Goal: Task Accomplishment & Management: Manage account settings

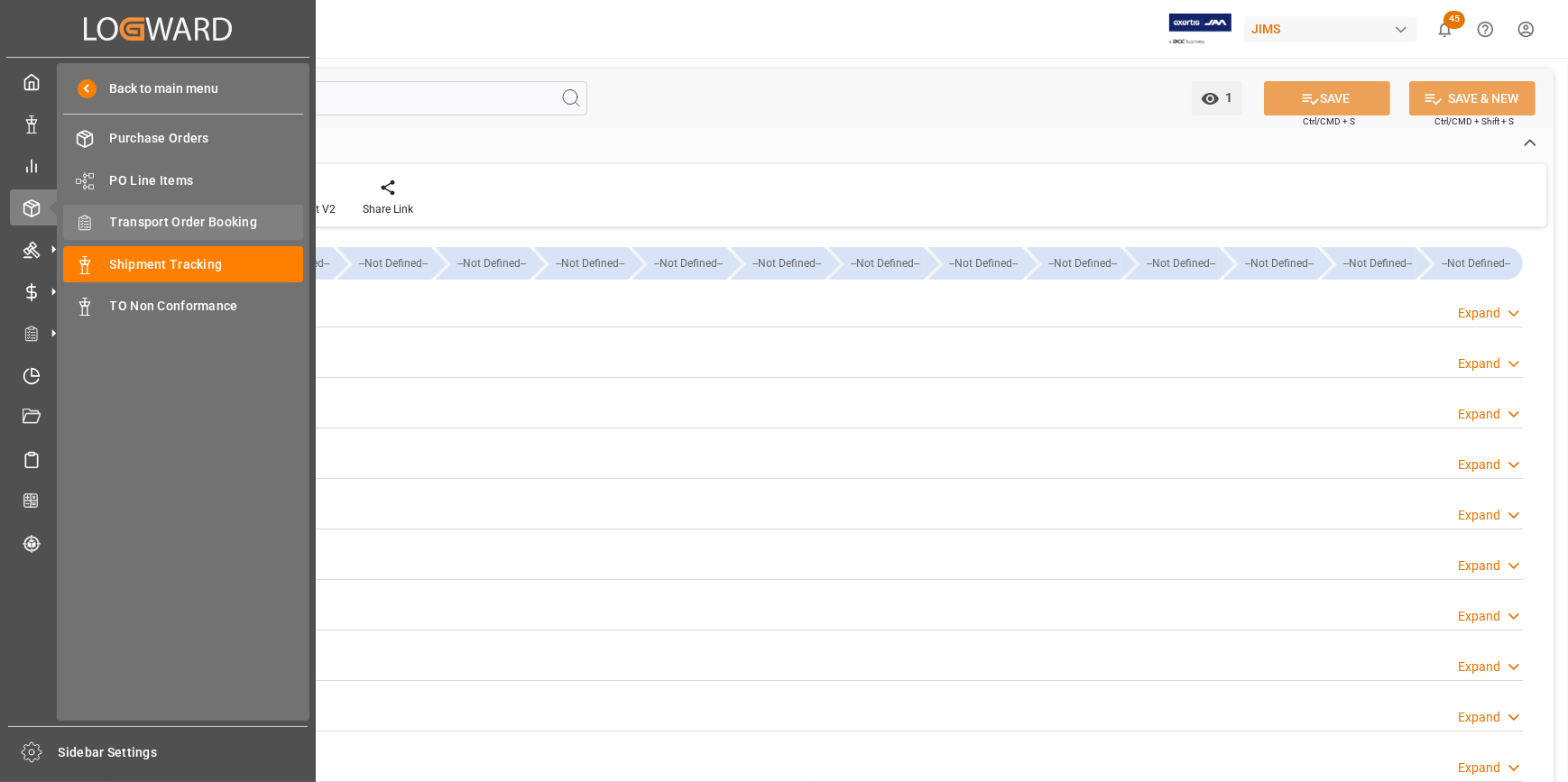
click at [159, 230] on span "Transport Order Booking" at bounding box center [207, 222] width 194 height 19
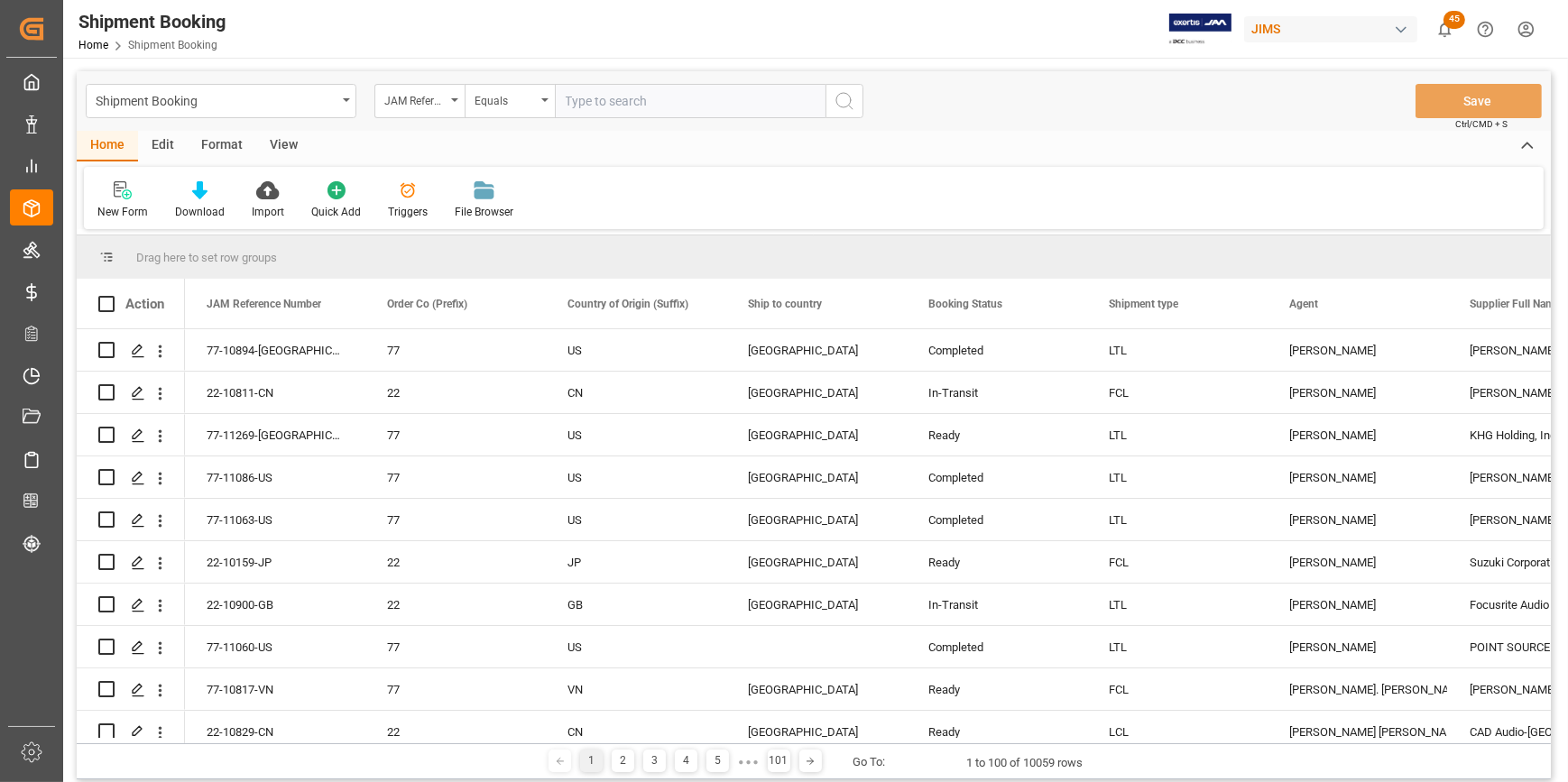
click at [605, 106] on input "text" at bounding box center [690, 100] width 271 height 34
drag, startPoint x: 691, startPoint y: 105, endPoint x: 540, endPoint y: 13, distance: 176.8
click at [515, 74] on div "Shipment Booking JAM Reference Number Equals BANQ1069276211 Save Ctrl/CMD + S" at bounding box center [813, 101] width 1474 height 60
type input "22-10839-KR"
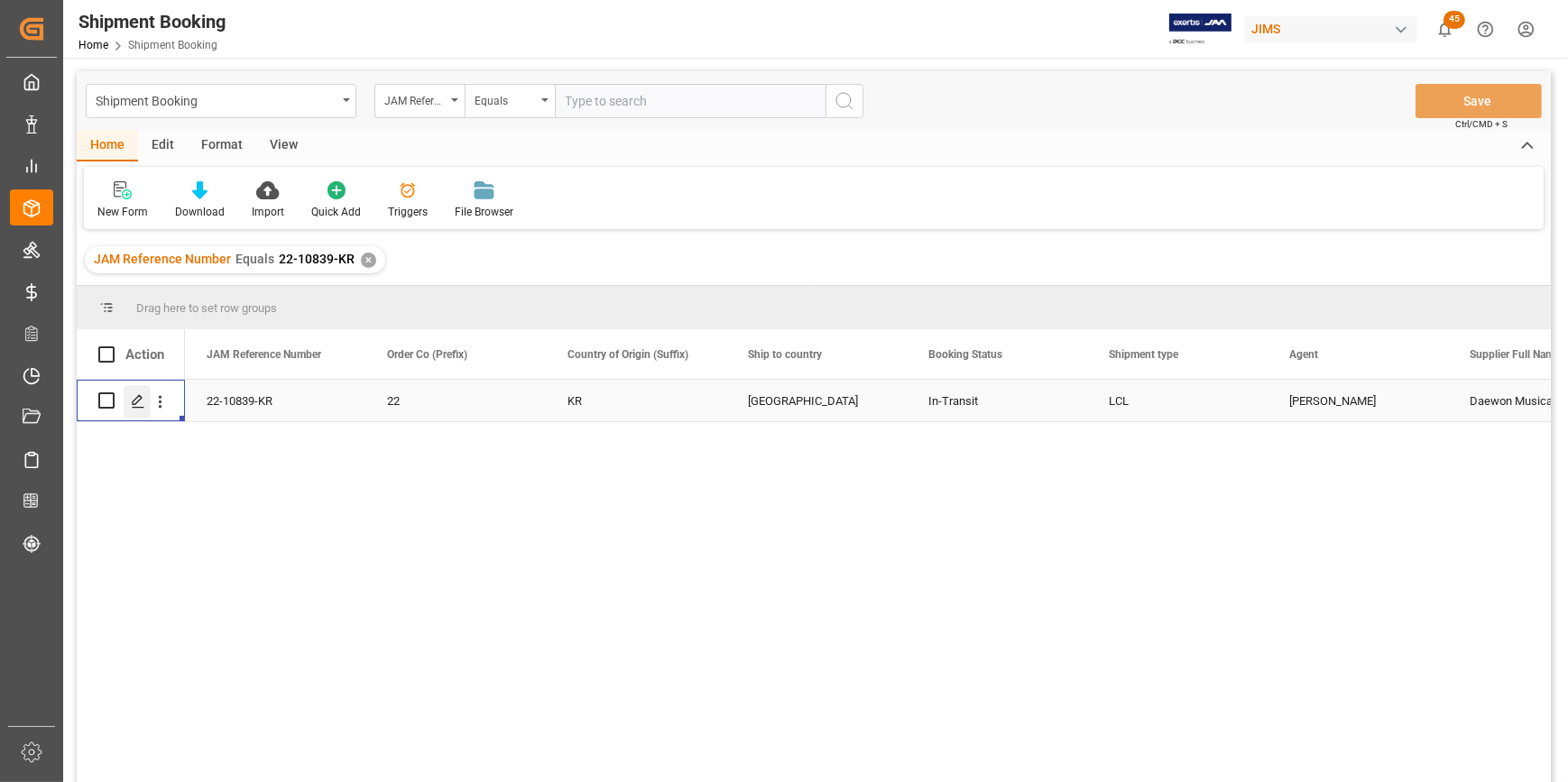
click at [136, 399] on icon "Press SPACE to select this row." at bounding box center [138, 402] width 15 height 15
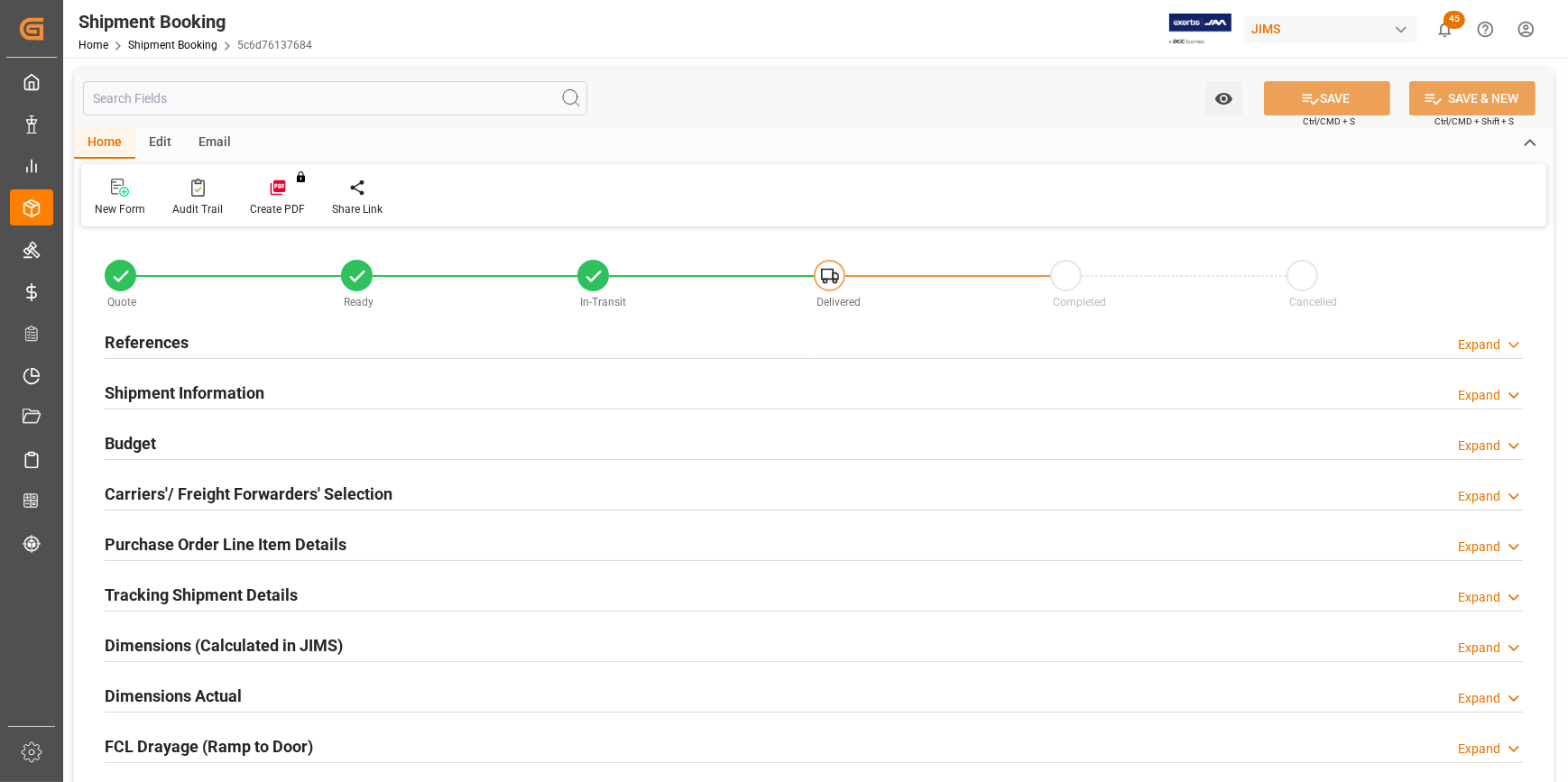
type input "10"
click at [166, 540] on h2 "Purchase Order Line Item Details" at bounding box center [225, 544] width 242 height 25
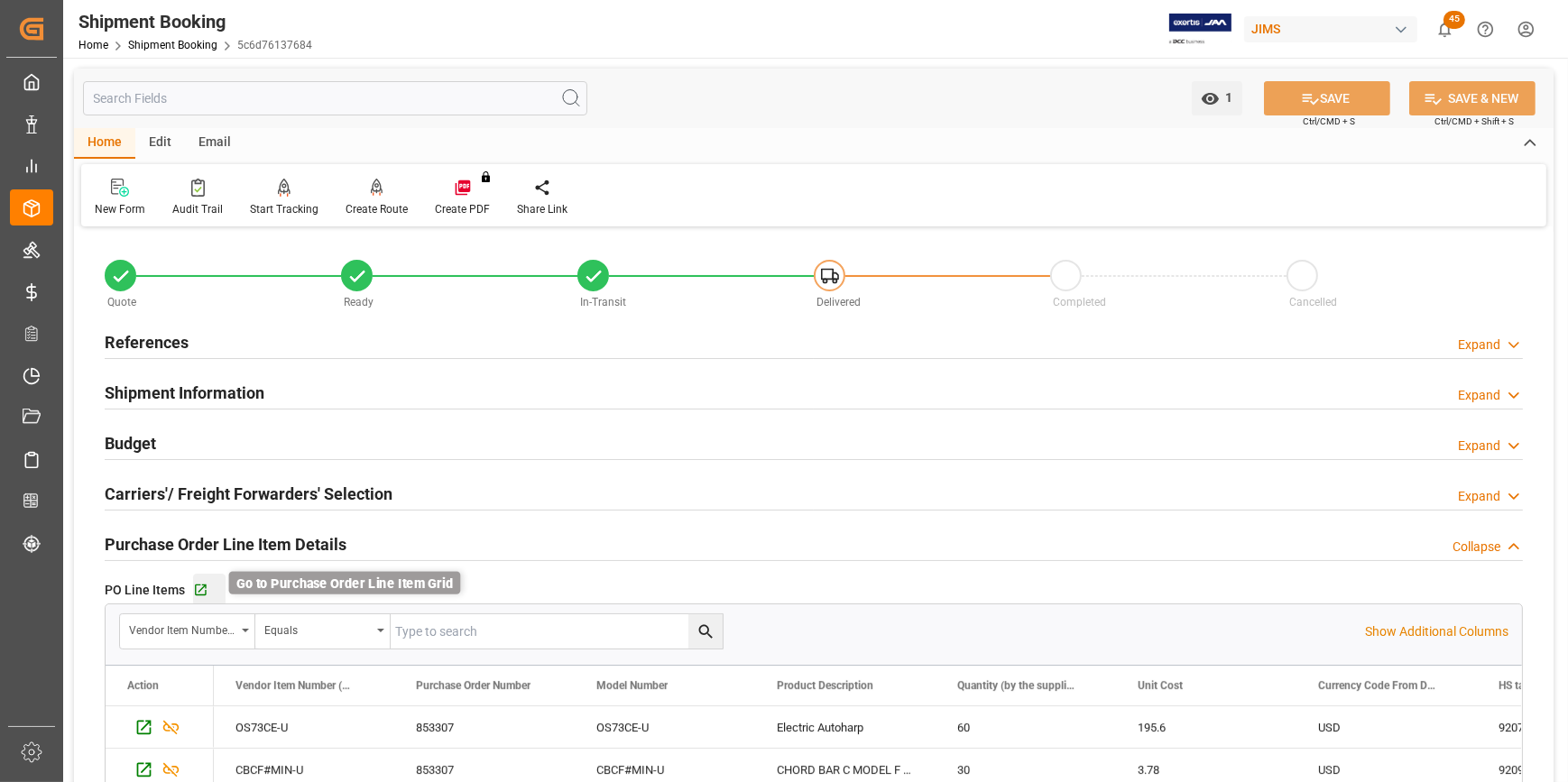
click at [197, 591] on icon "button" at bounding box center [200, 590] width 16 height 16
click at [144, 346] on h2 "References" at bounding box center [146, 342] width 84 height 25
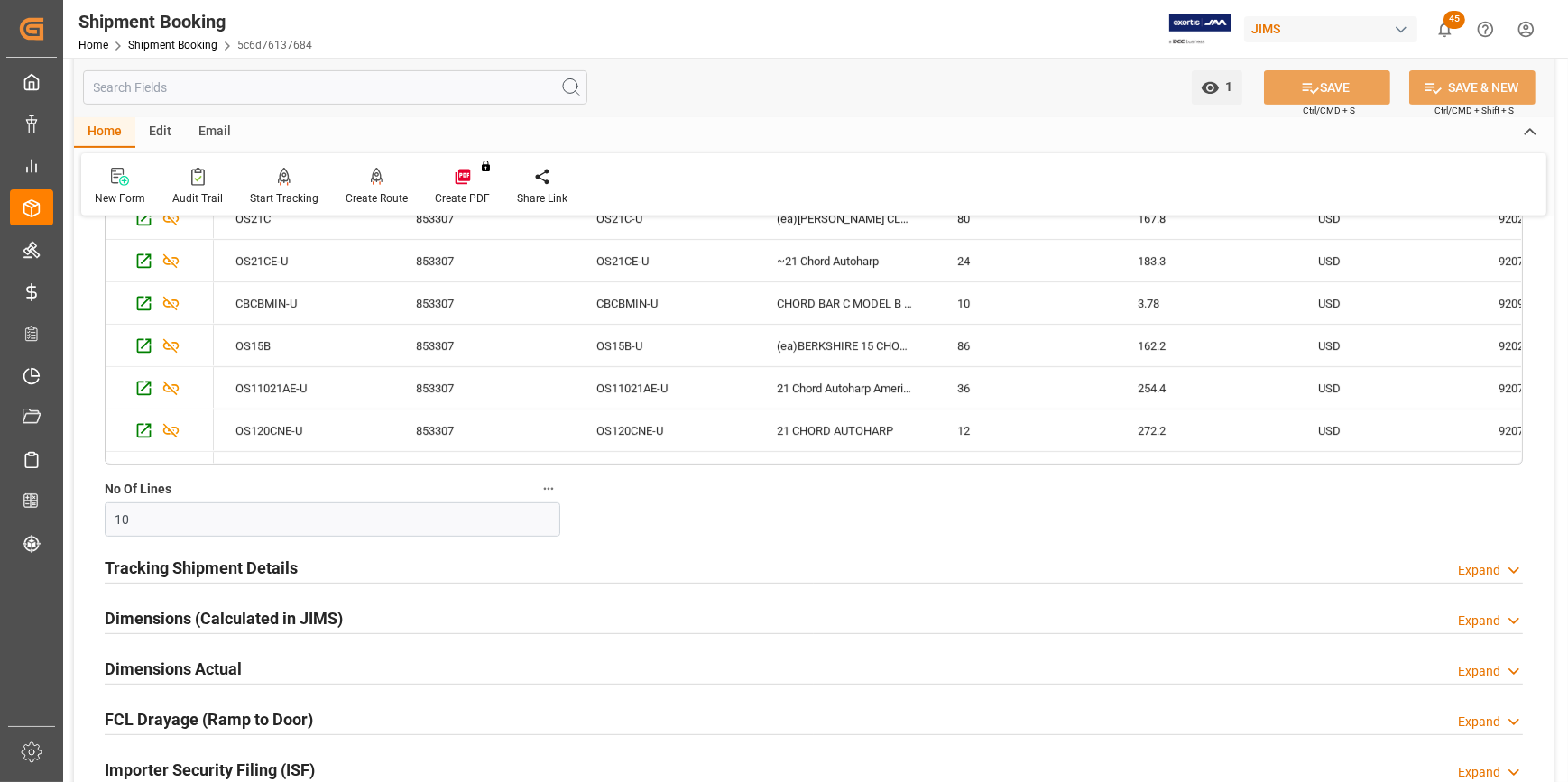
scroll to position [1148, 0]
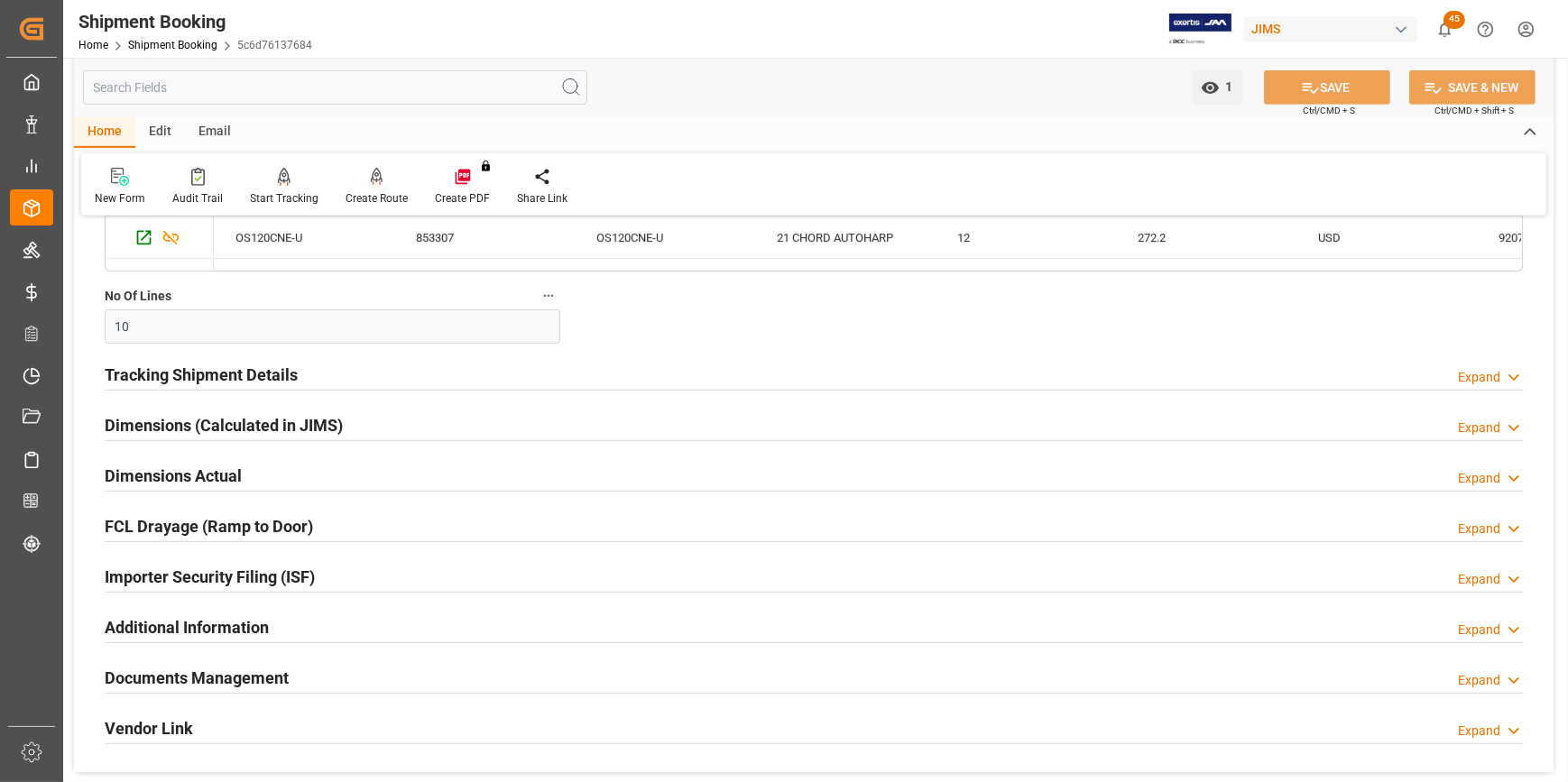
click at [180, 671] on h2 "Documents Management" at bounding box center [197, 677] width 184 height 25
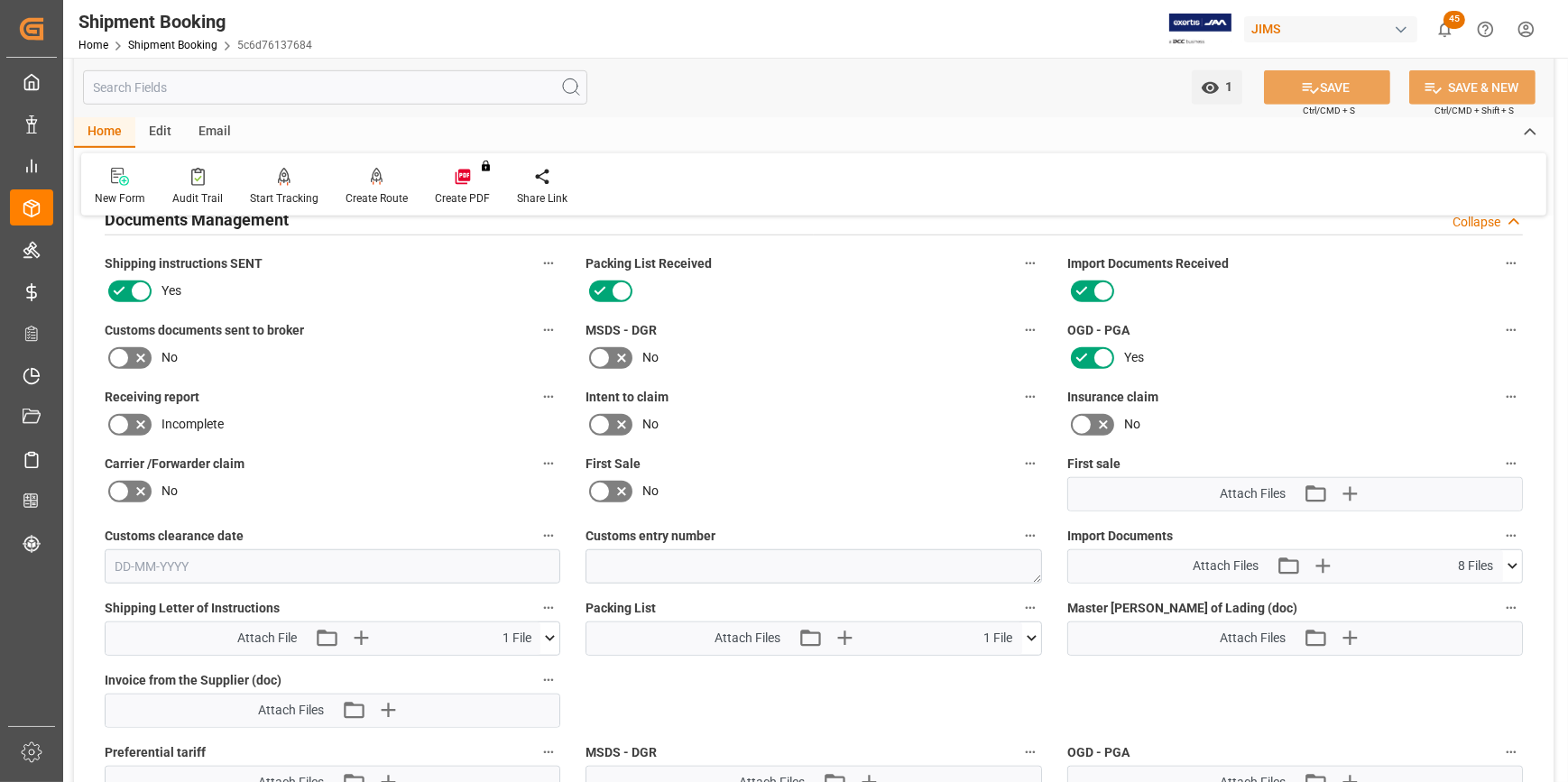
scroll to position [1804, 0]
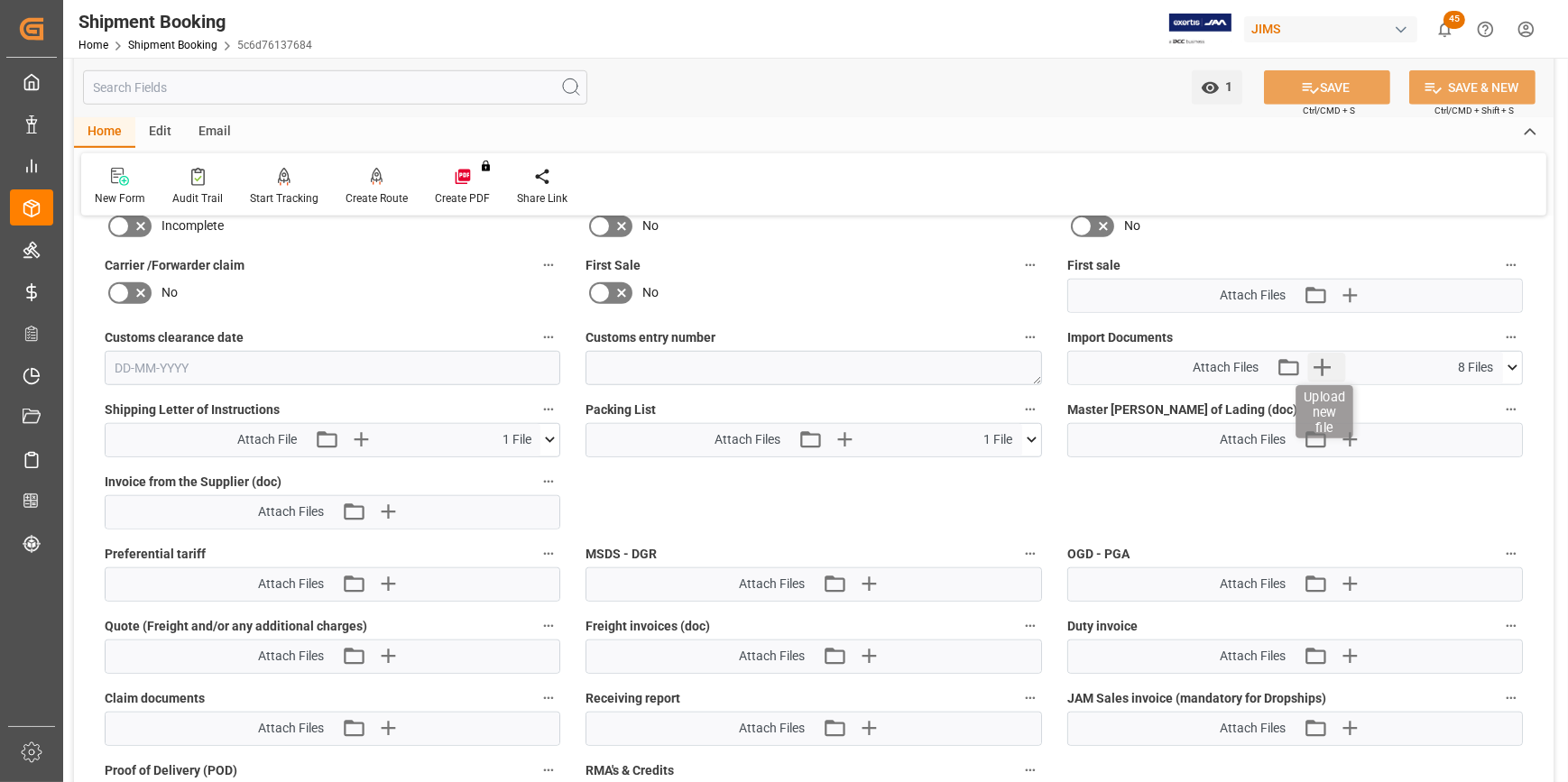
click at [1315, 373] on icon "button" at bounding box center [1322, 368] width 28 height 28
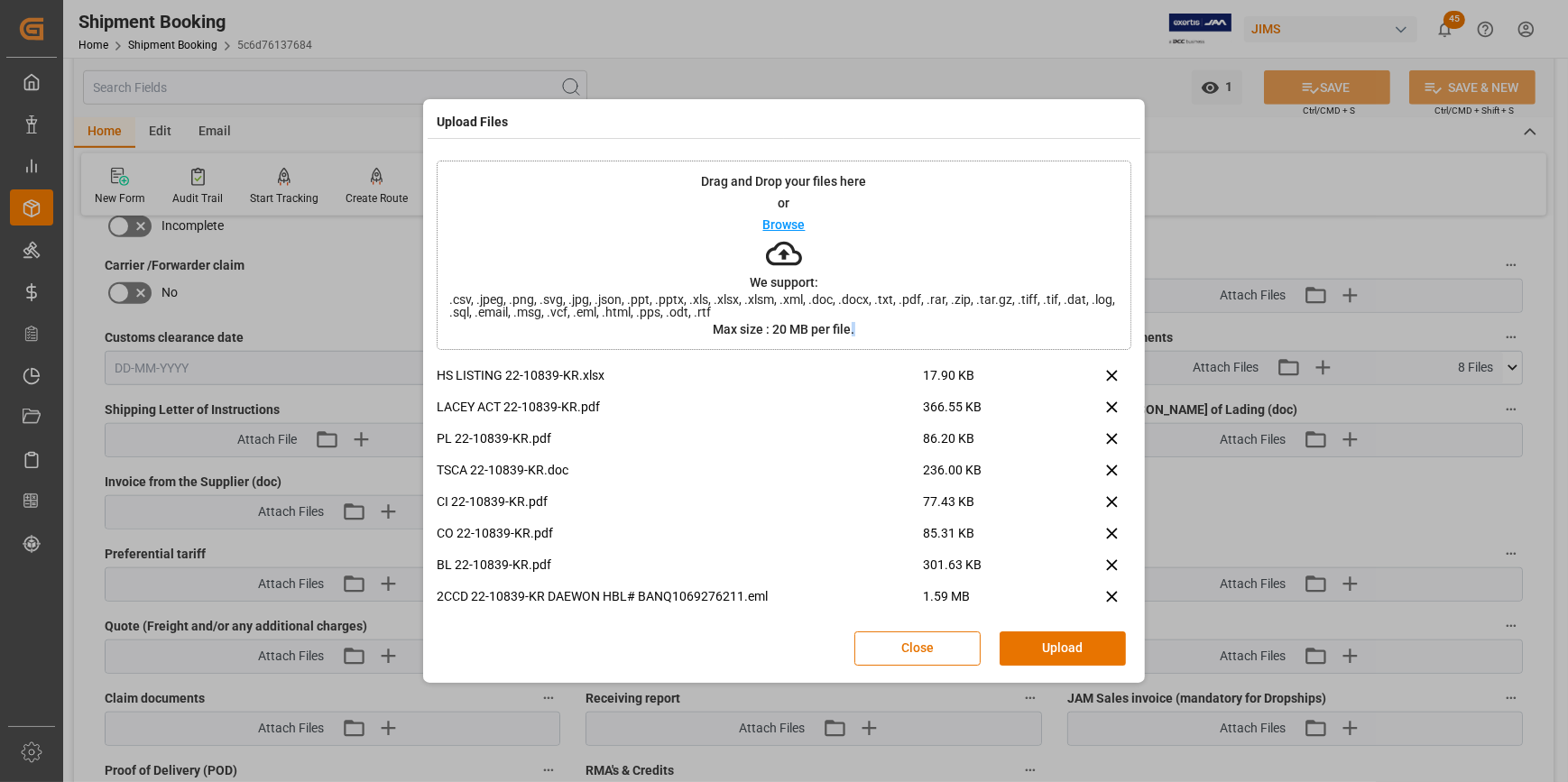
click at [1069, 640] on button "Upload" at bounding box center [1062, 648] width 126 height 34
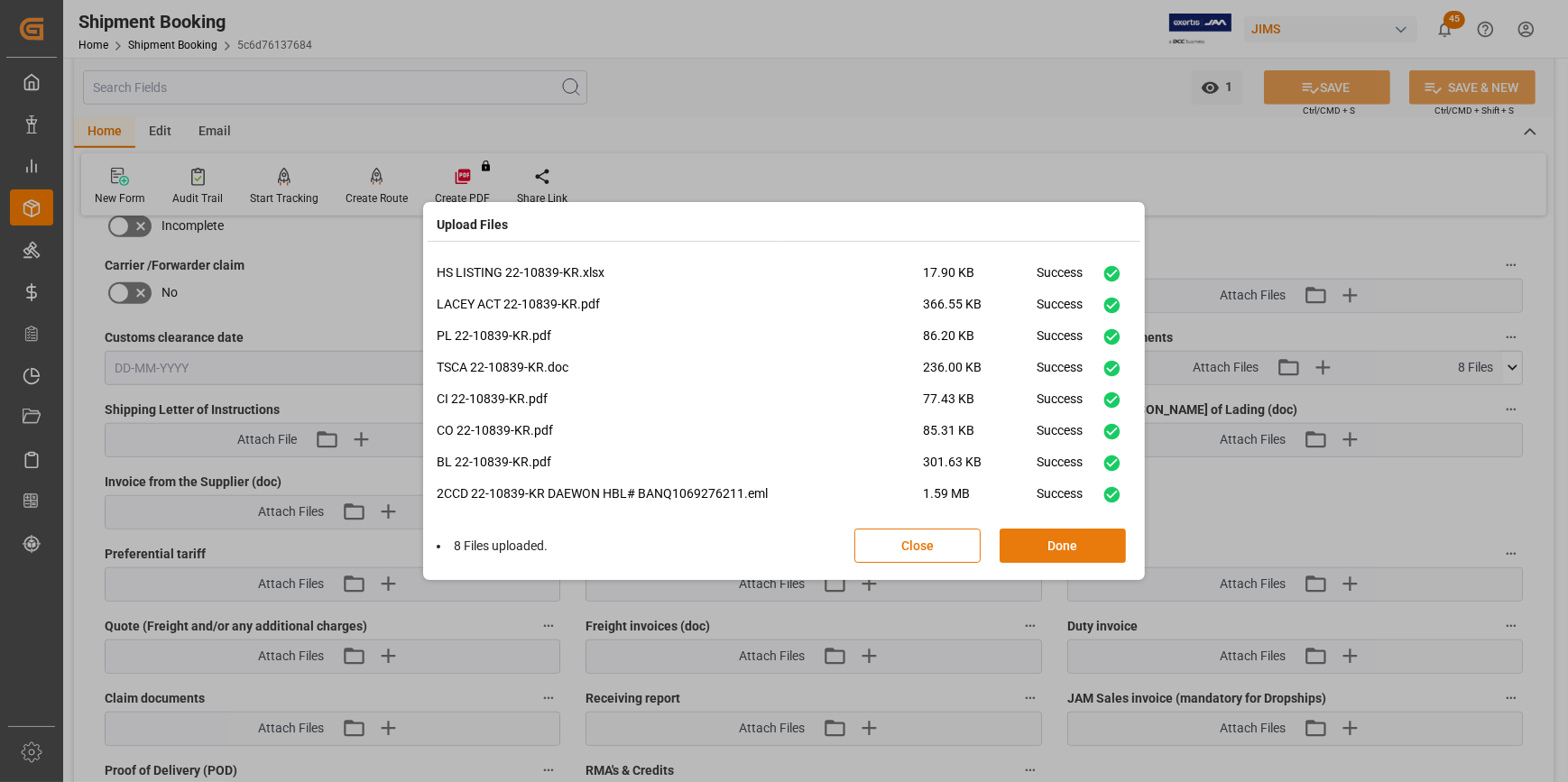
click at [1053, 535] on button "Done" at bounding box center [1062, 545] width 126 height 34
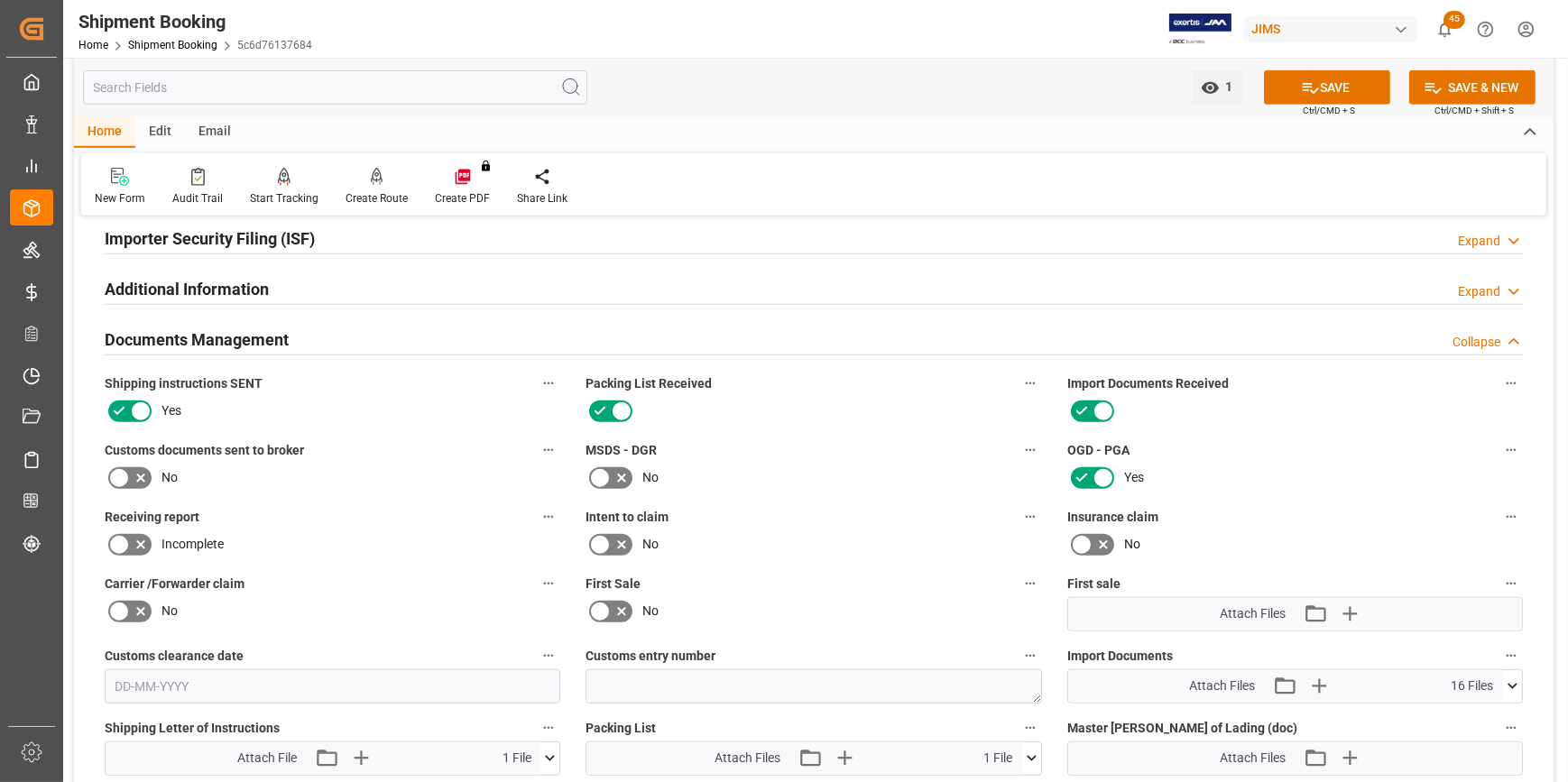
scroll to position [1476, 0]
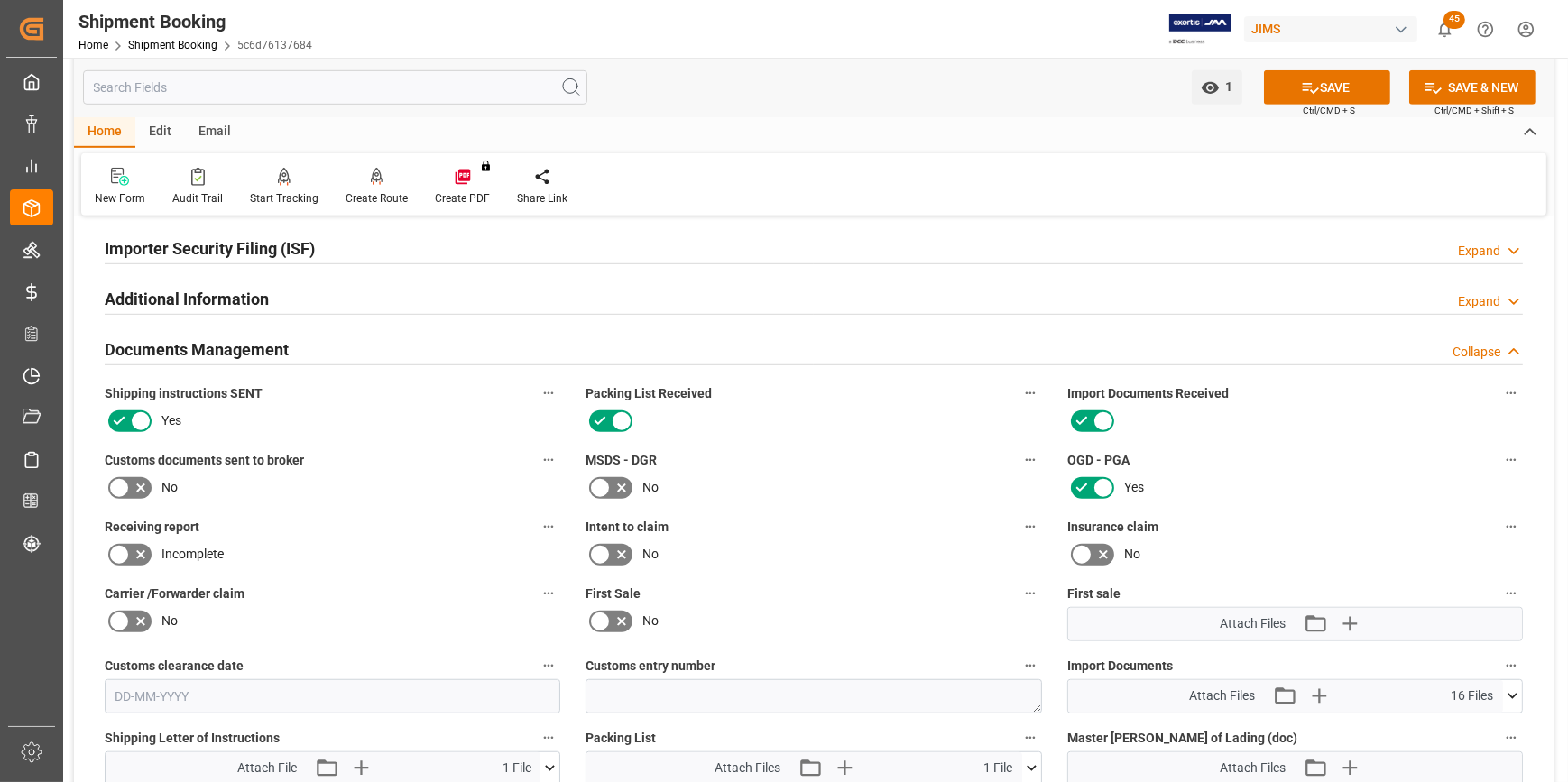
click at [117, 488] on icon at bounding box center [119, 488] width 22 height 22
click at [0, 0] on input "checkbox" at bounding box center [0, 0] width 0 height 0
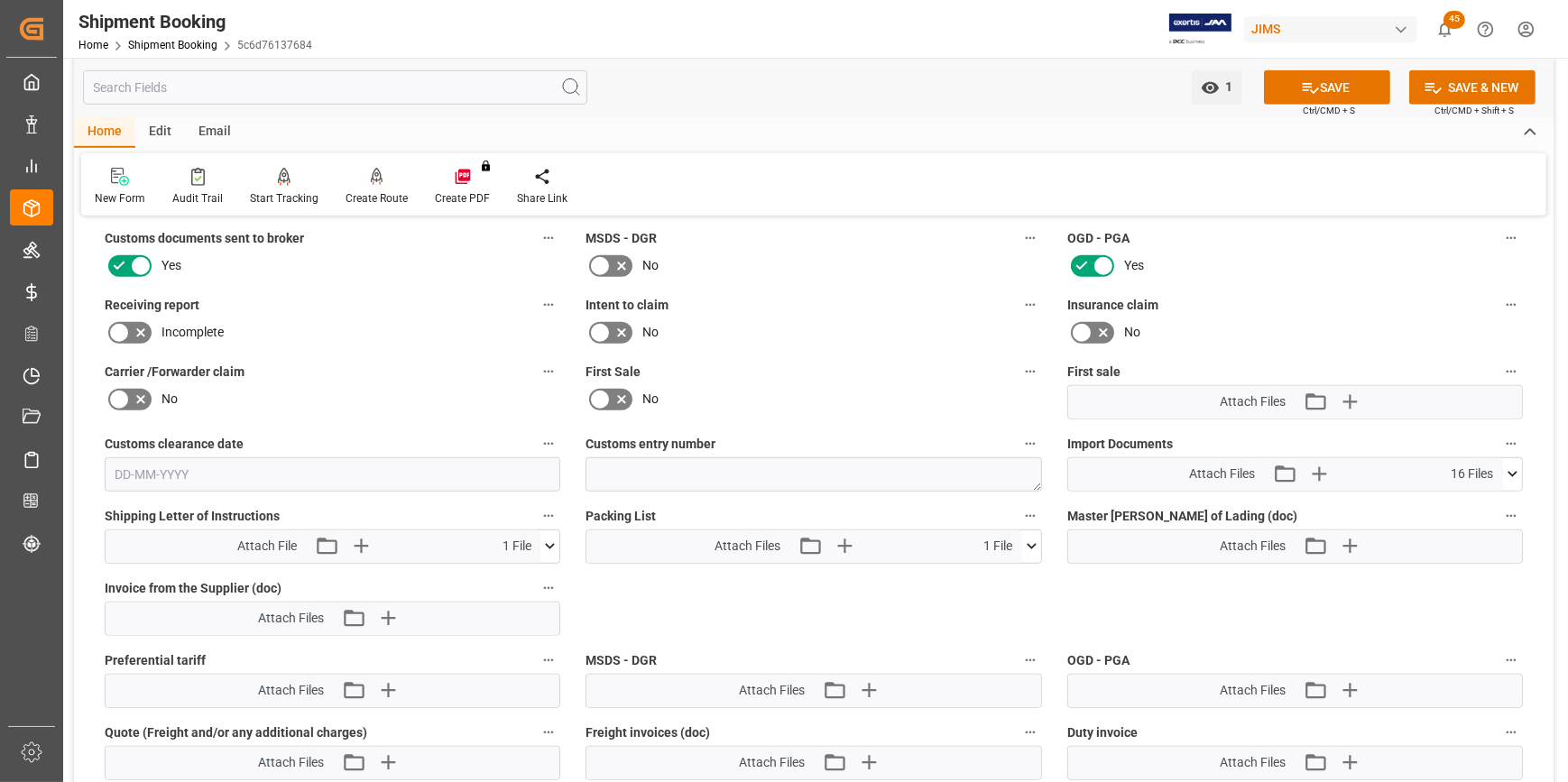
scroll to position [1722, 0]
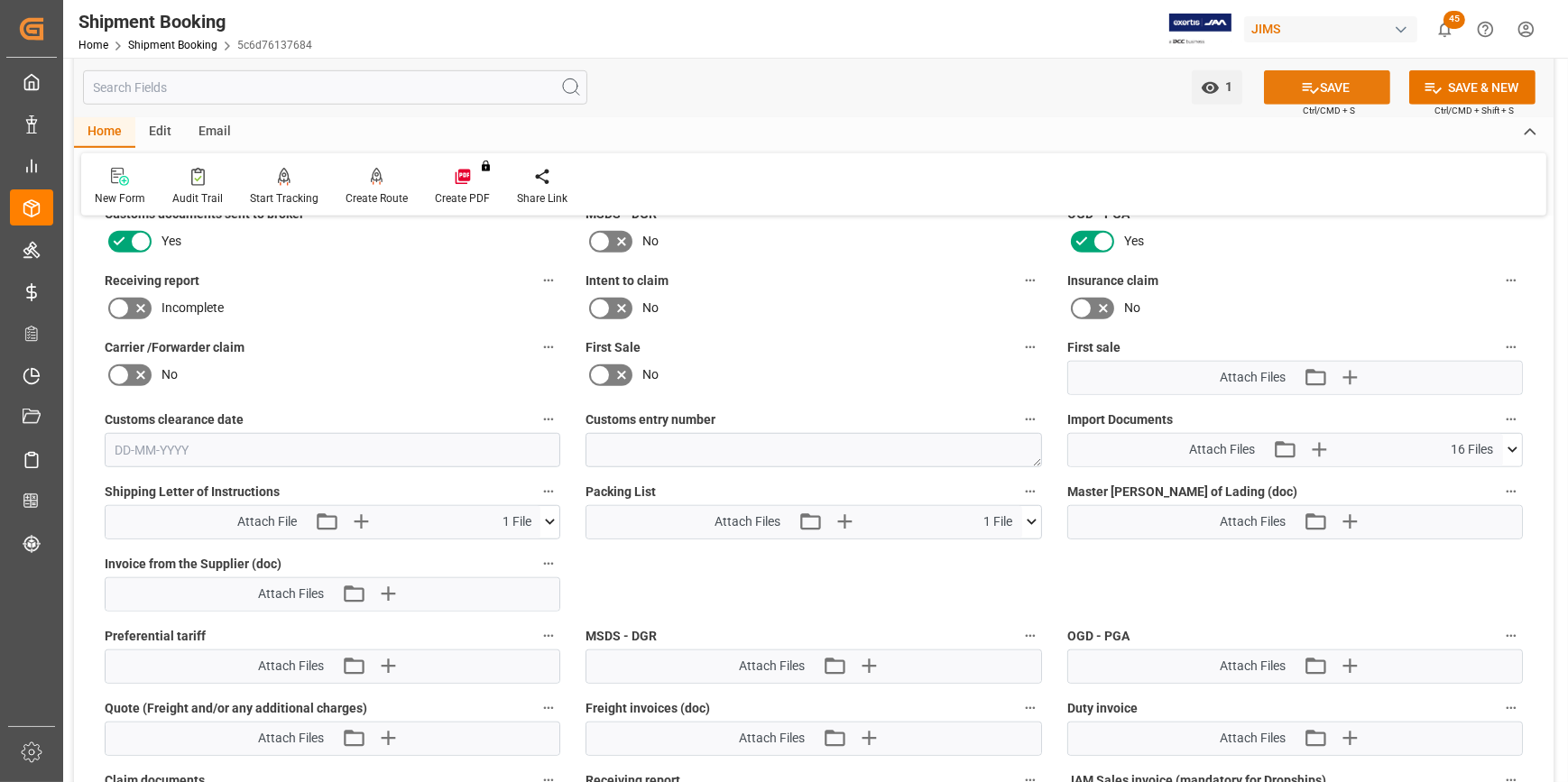
click at [1308, 79] on icon at bounding box center [1311, 87] width 19 height 19
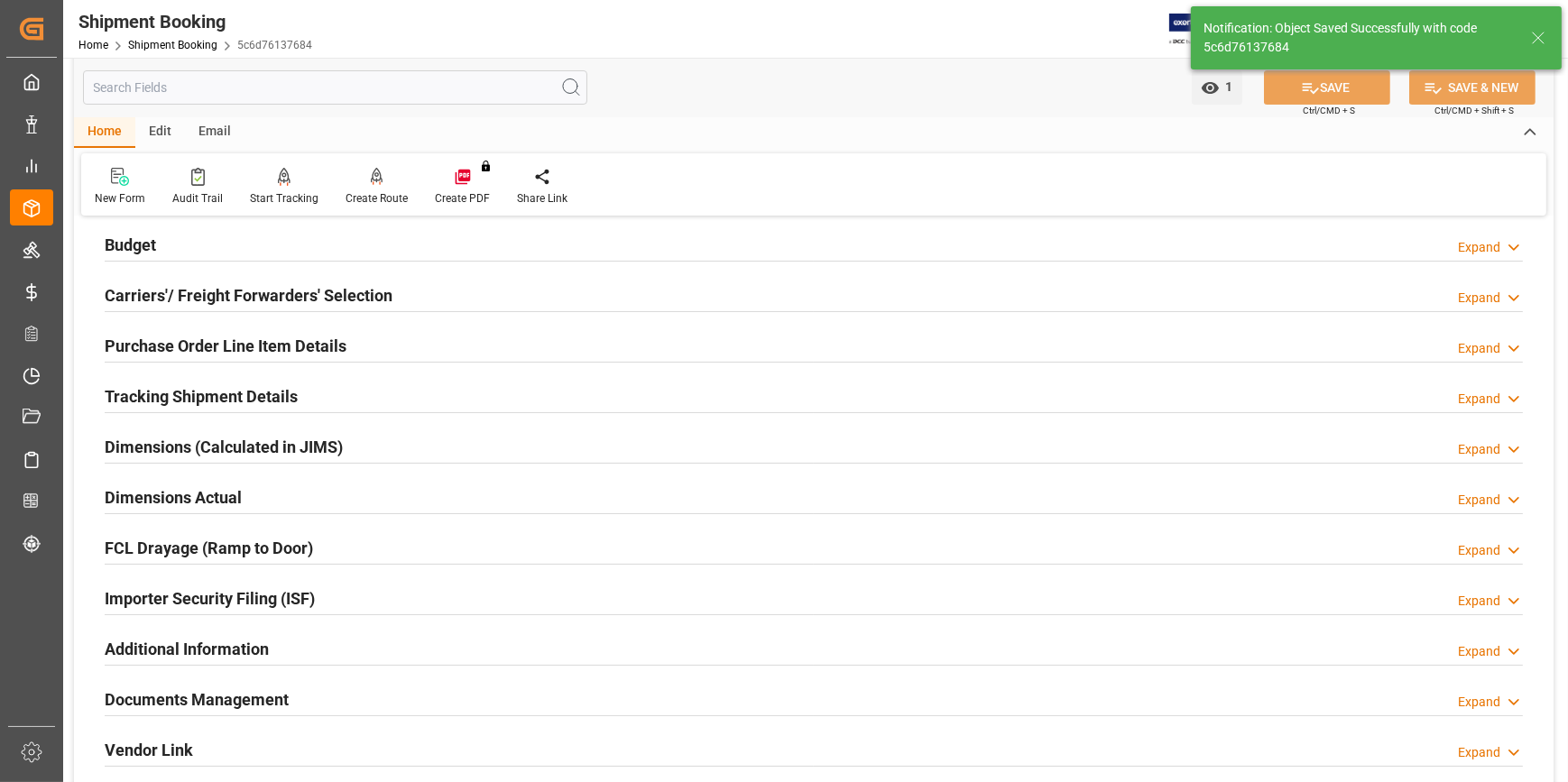
scroll to position [0, 0]
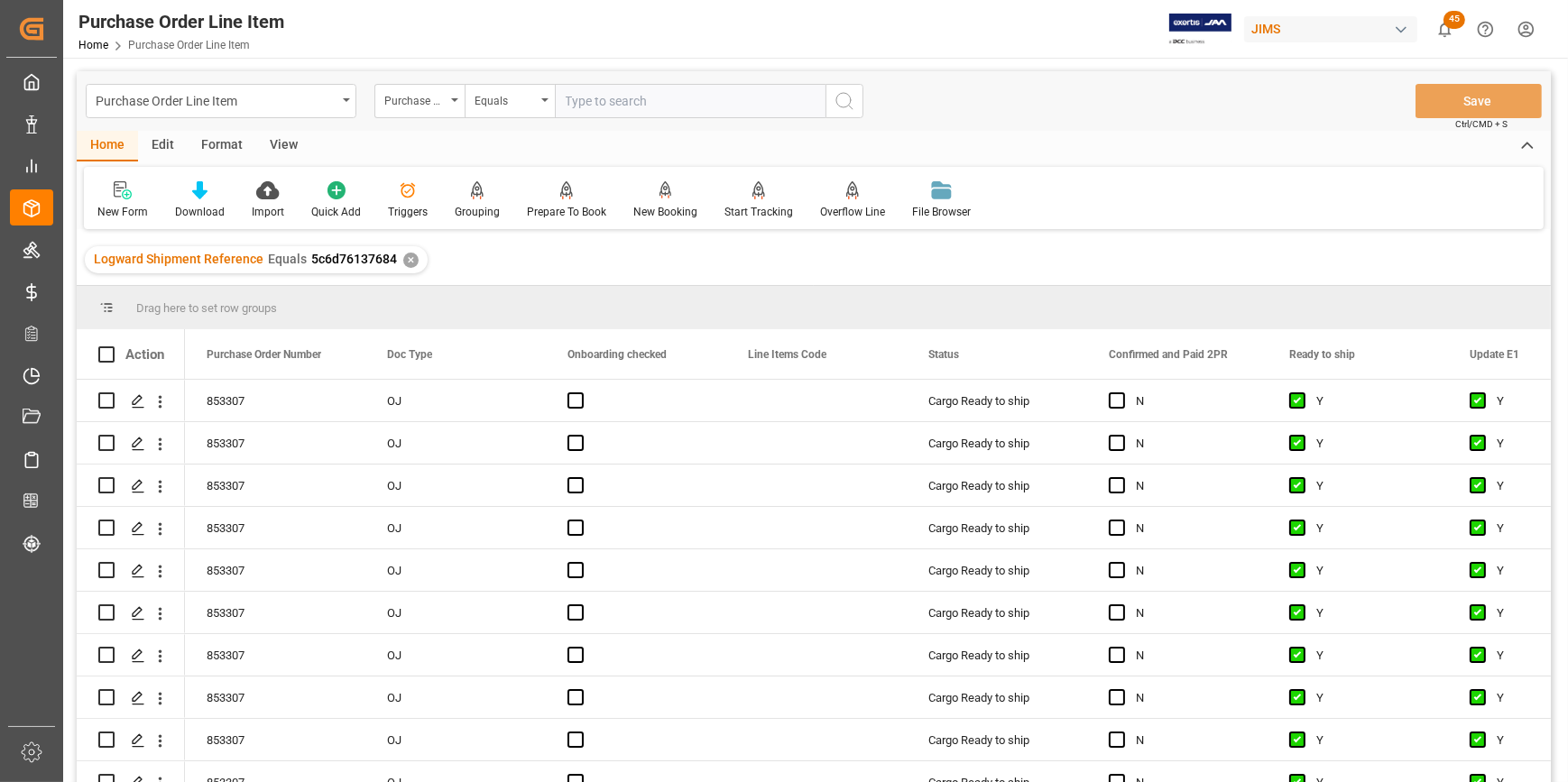
click at [270, 150] on div "View" at bounding box center [284, 145] width 55 height 30
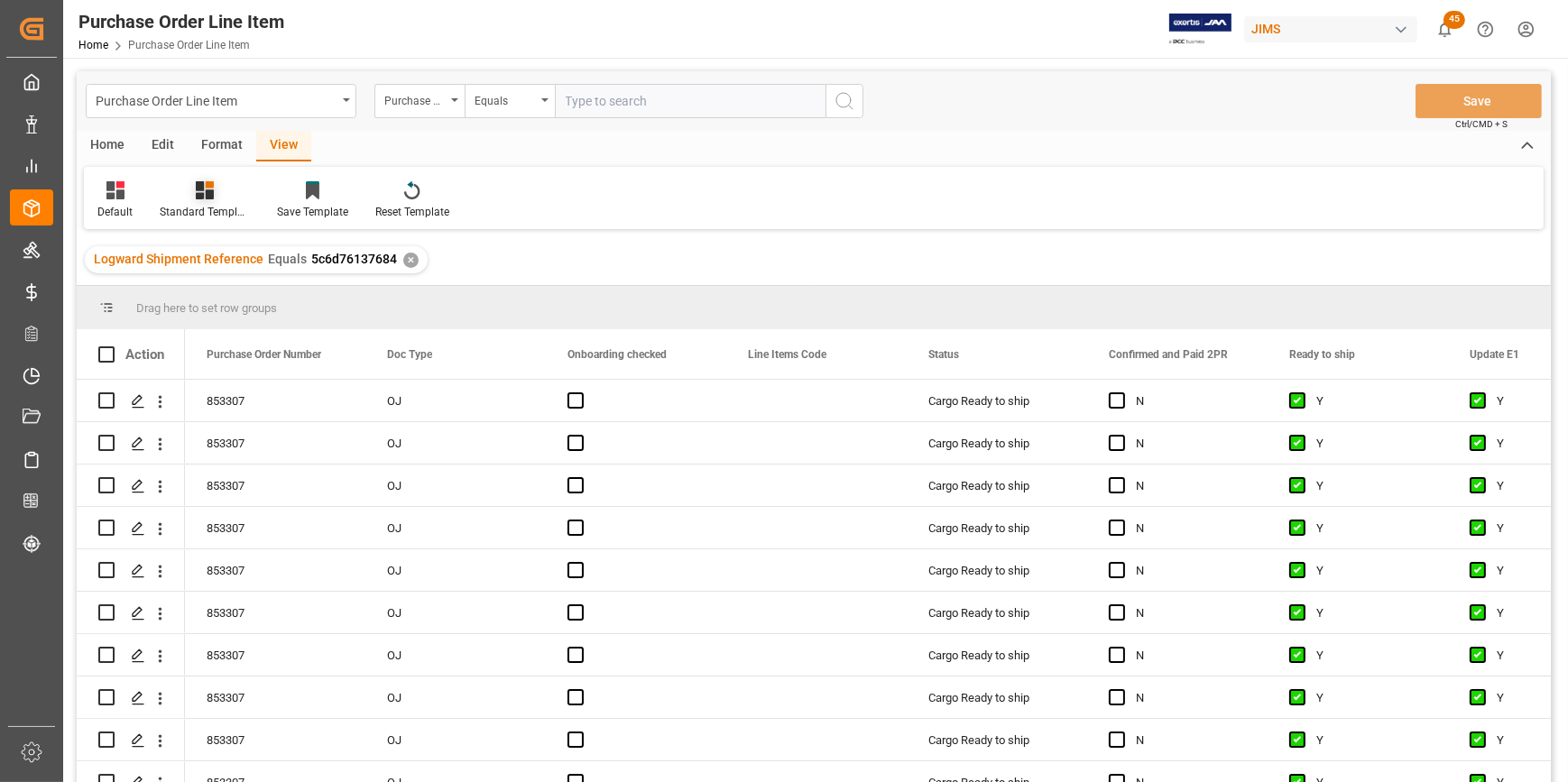
click at [204, 200] on div "Standard Templates" at bounding box center [205, 199] width 118 height 40
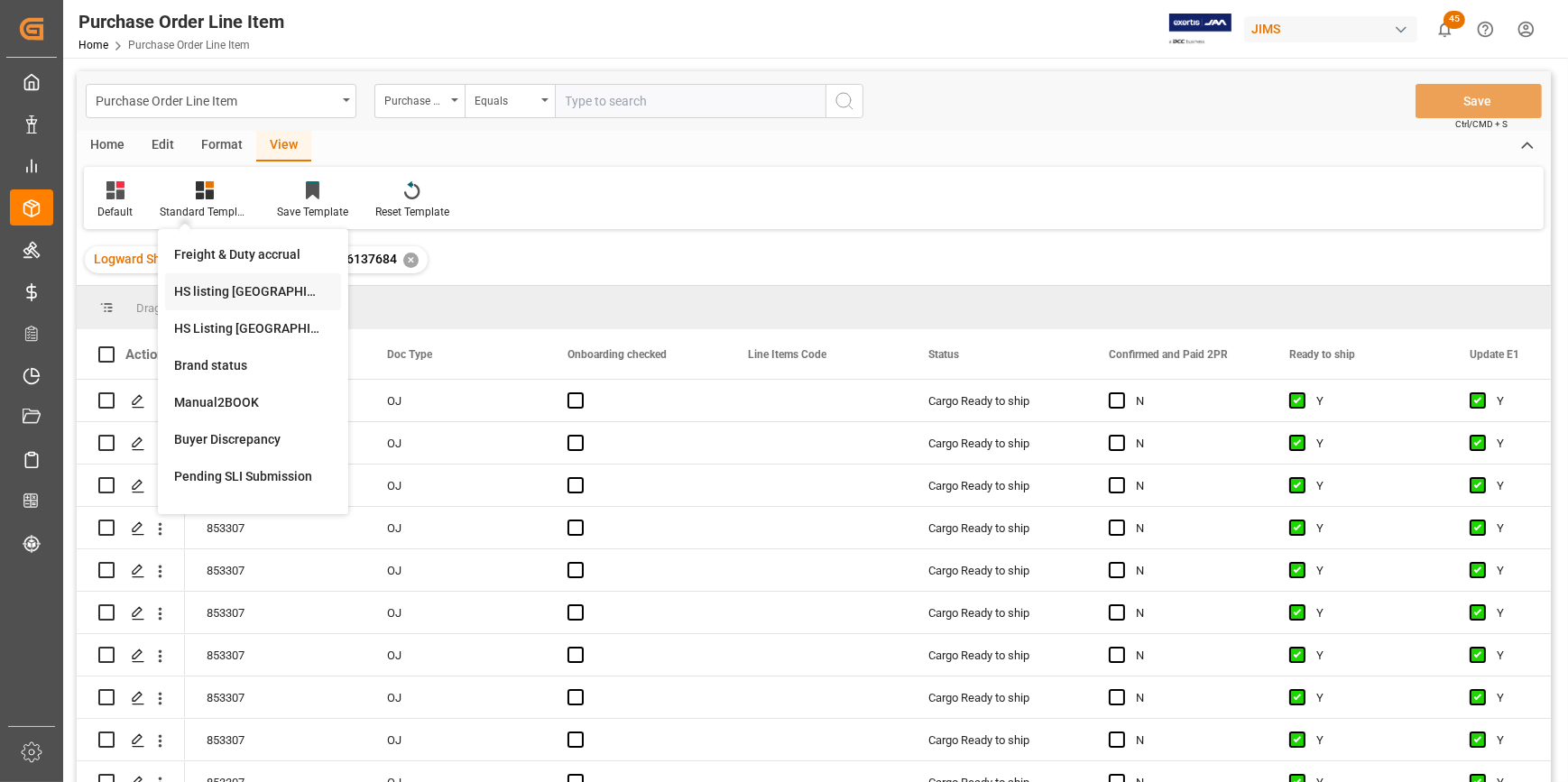
click at [250, 289] on div "HS listing [GEOGRAPHIC_DATA]" at bounding box center [253, 291] width 158 height 19
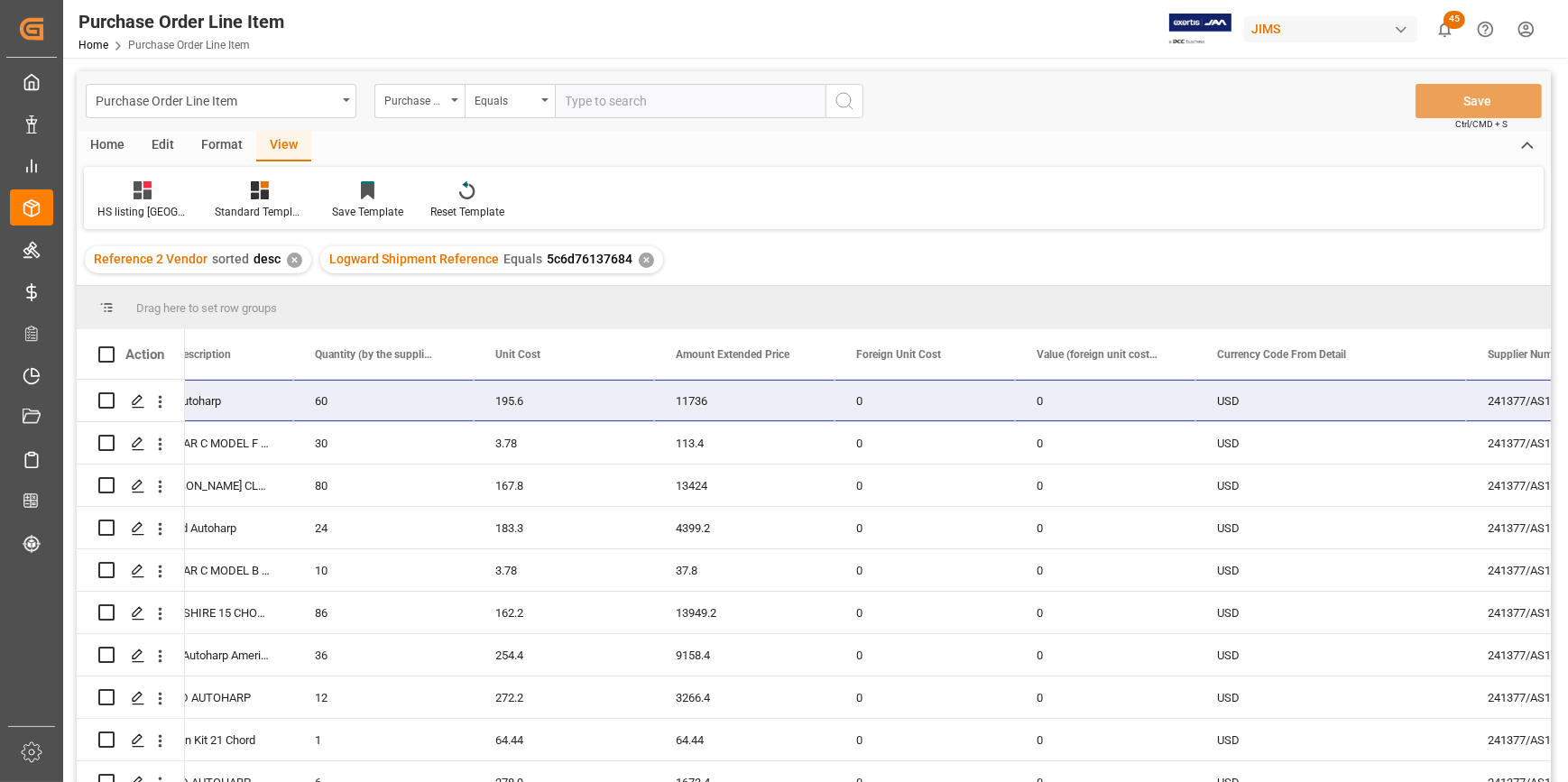
scroll to position [0, 1047]
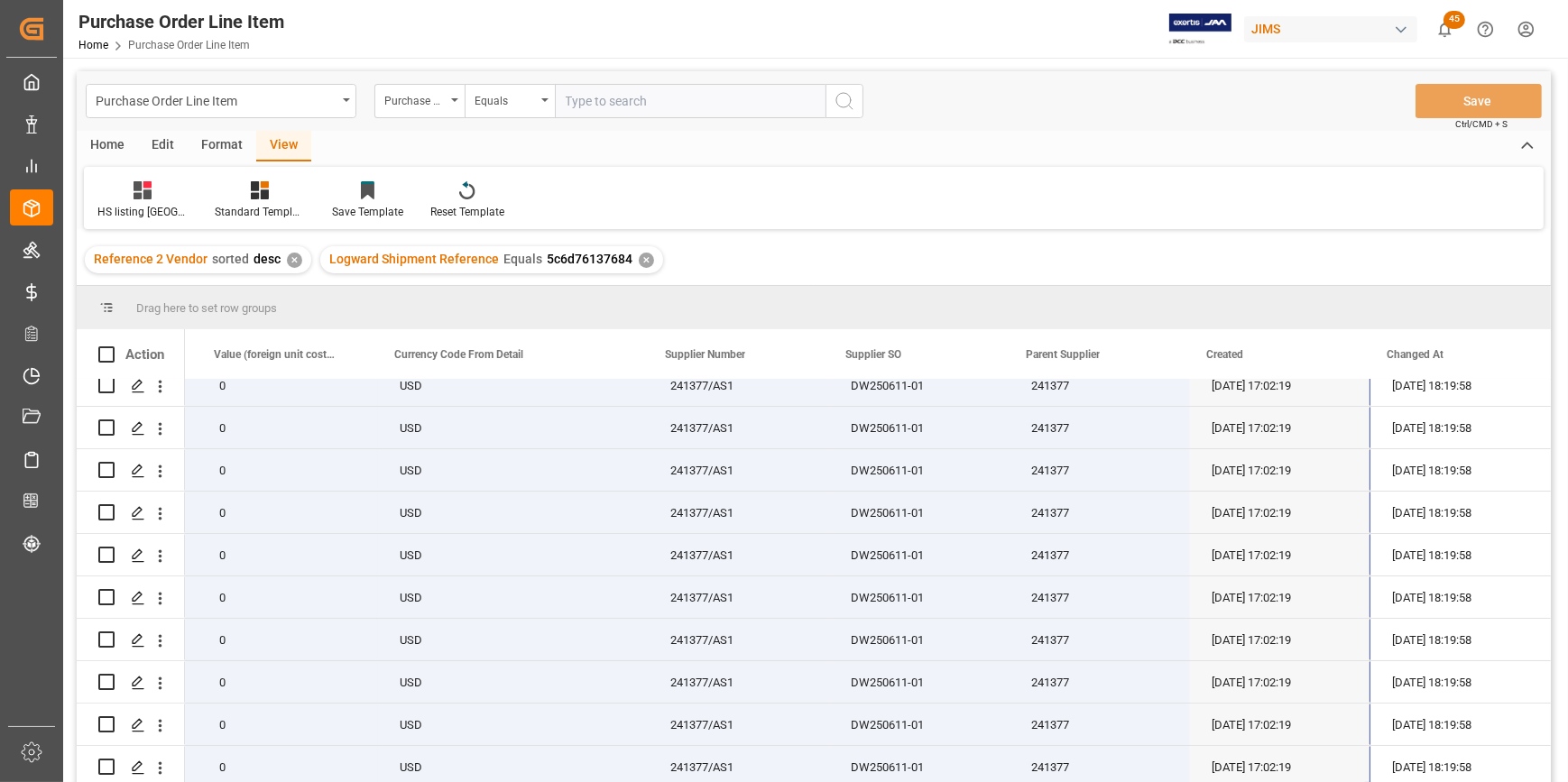
drag, startPoint x: 234, startPoint y: 398, endPoint x: 1334, endPoint y: 823, distance: 1179.2
click at [1334, 781] on html "Created by potrace 1.15, written by [PERSON_NAME] [DATE]-[DATE] Created by potr…" at bounding box center [784, 391] width 1568 height 782
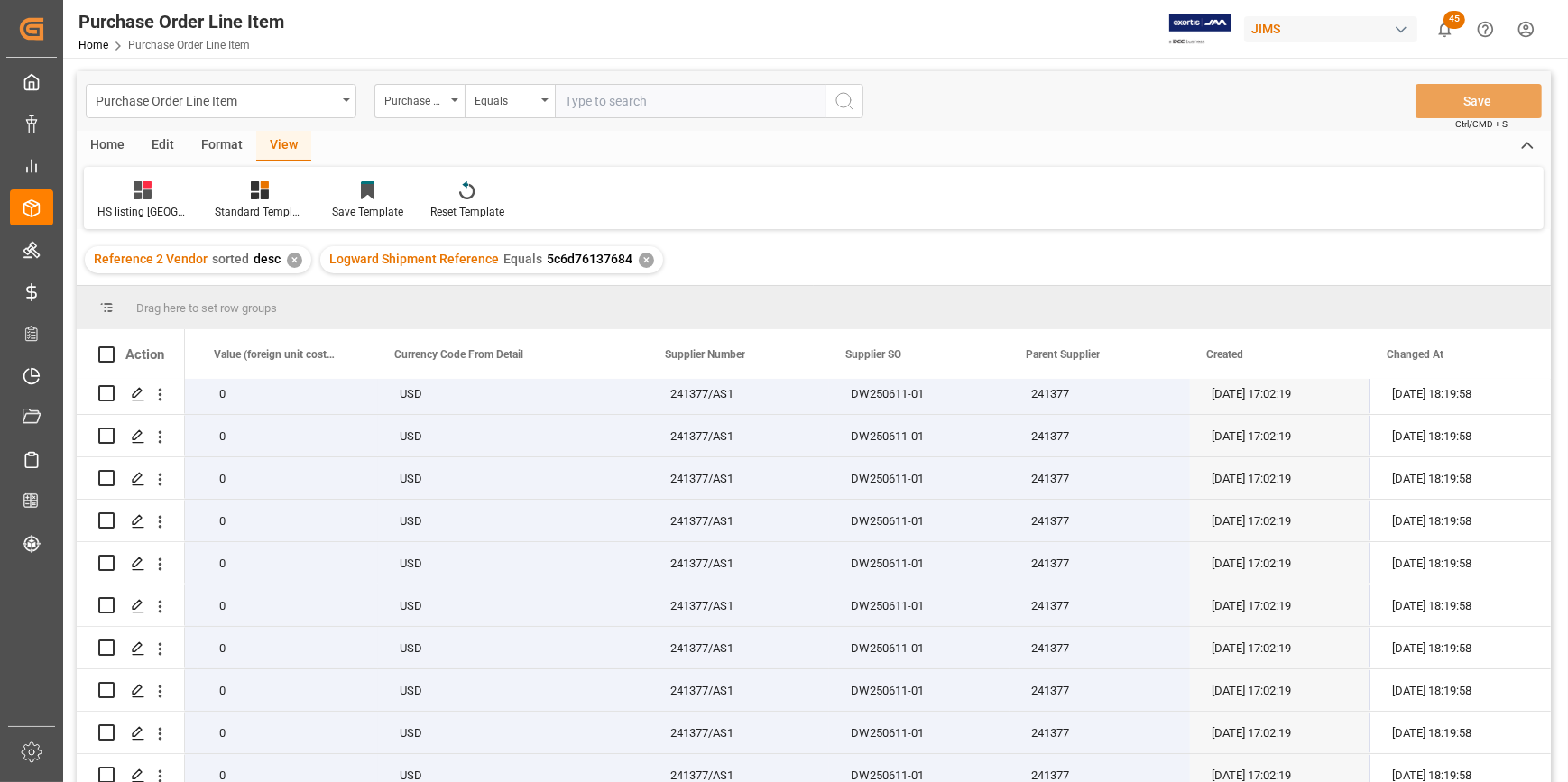
scroll to position [0, 0]
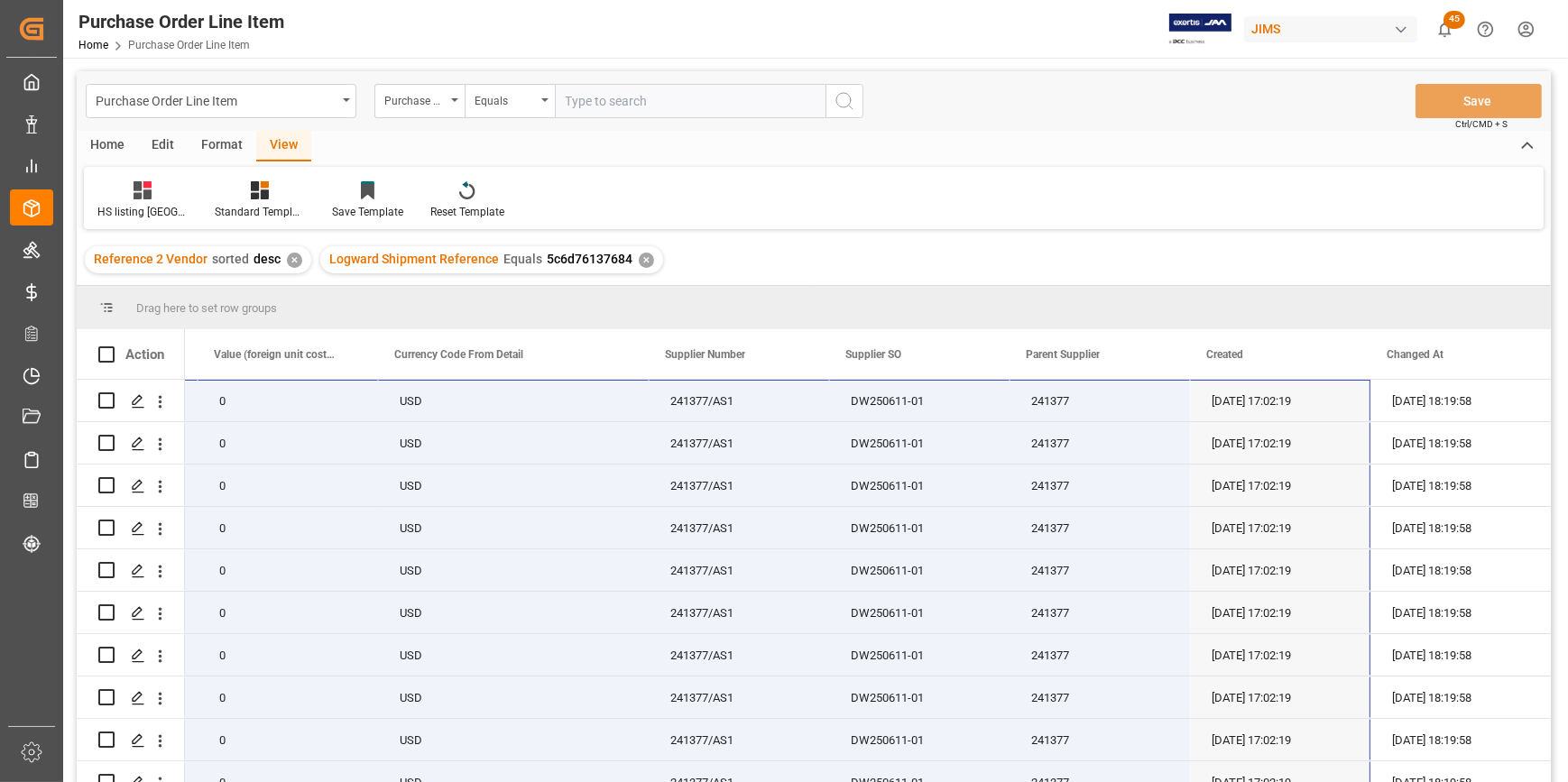
drag, startPoint x: 802, startPoint y: 781, endPoint x: 1072, endPoint y: 757, distance: 271.1
click at [1072, 757] on div "241377" at bounding box center [1100, 739] width 180 height 41
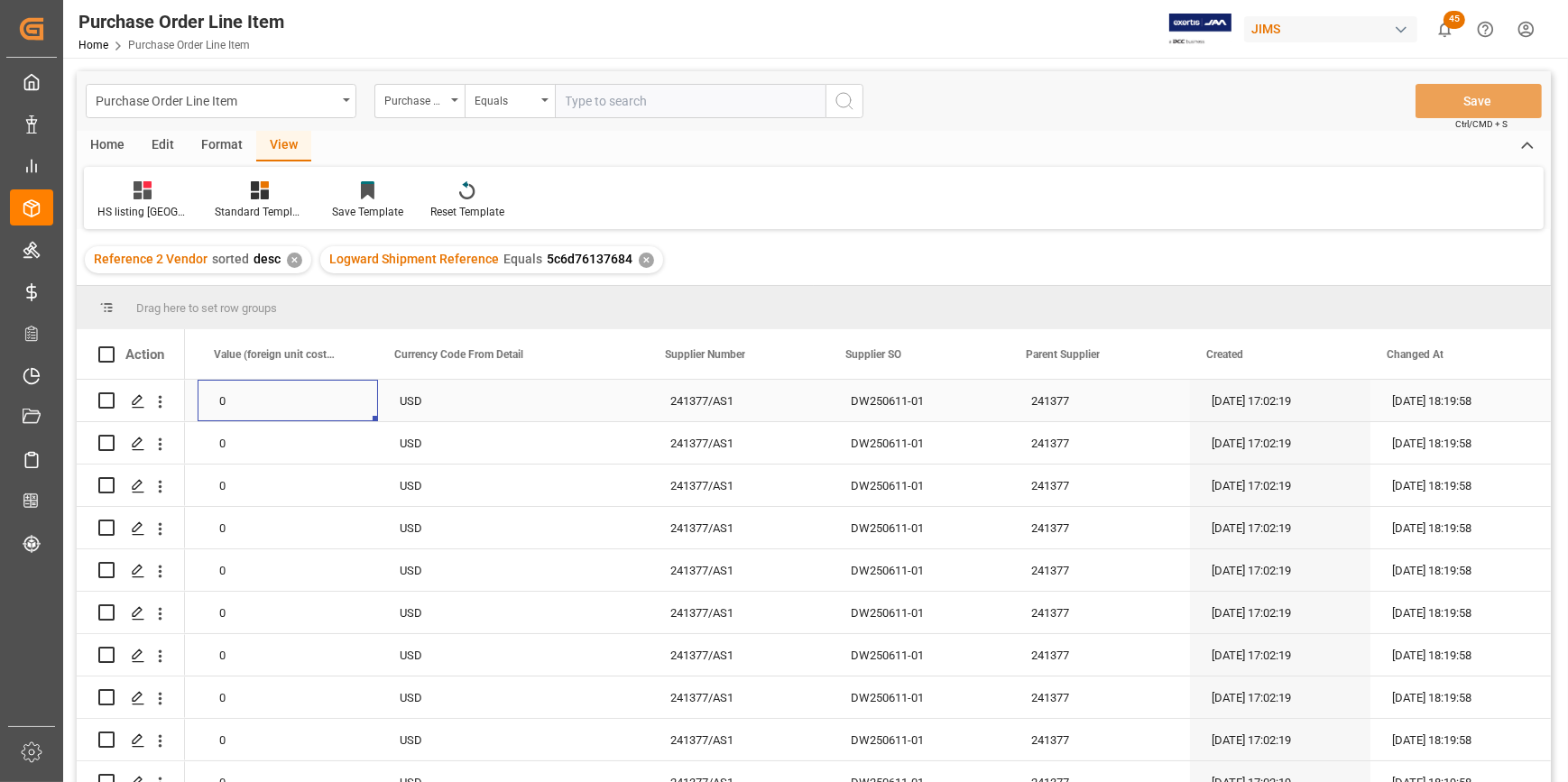
click at [264, 396] on div "0" at bounding box center [288, 400] width 180 height 41
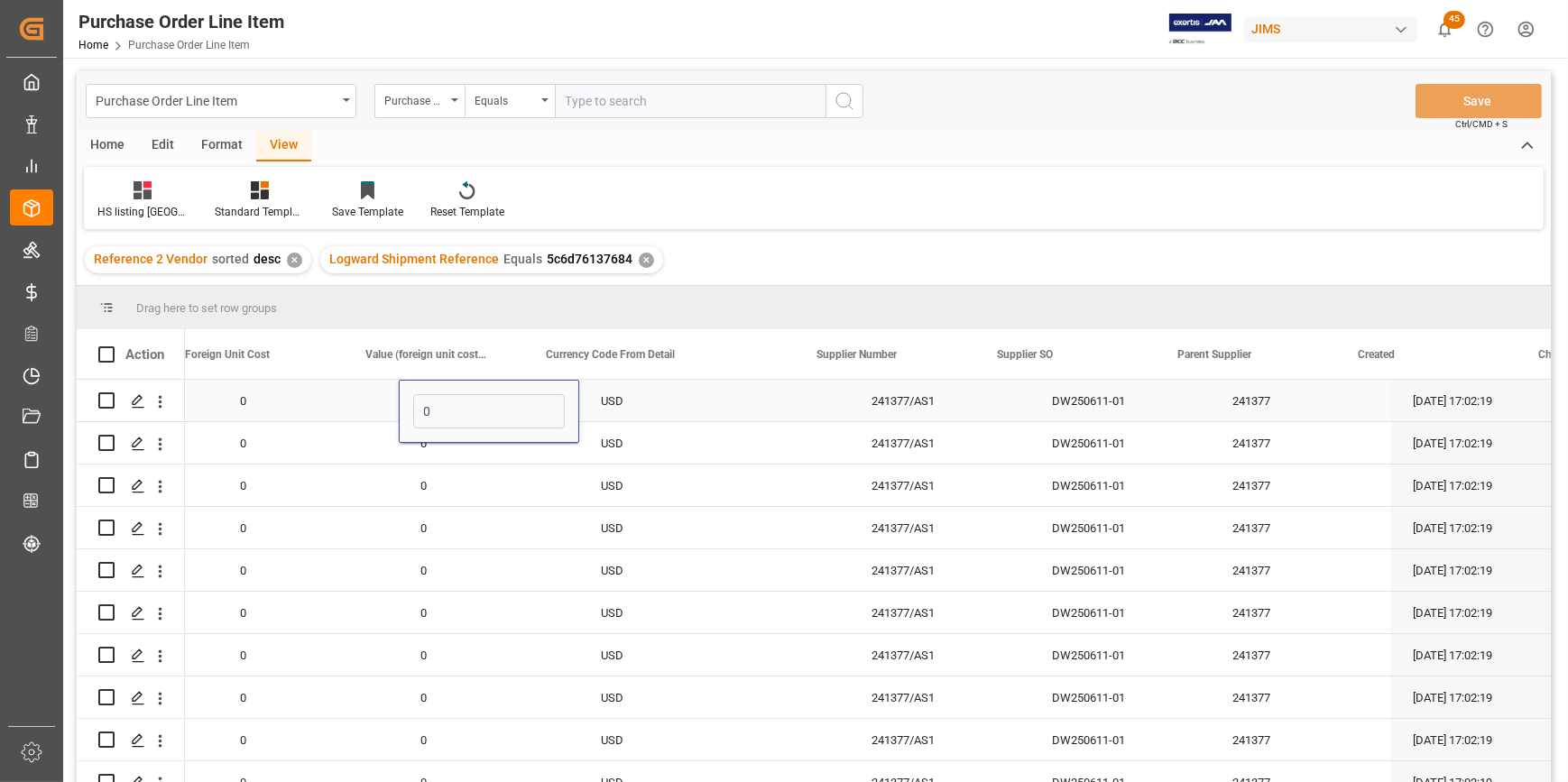
scroll to position [0, 1451]
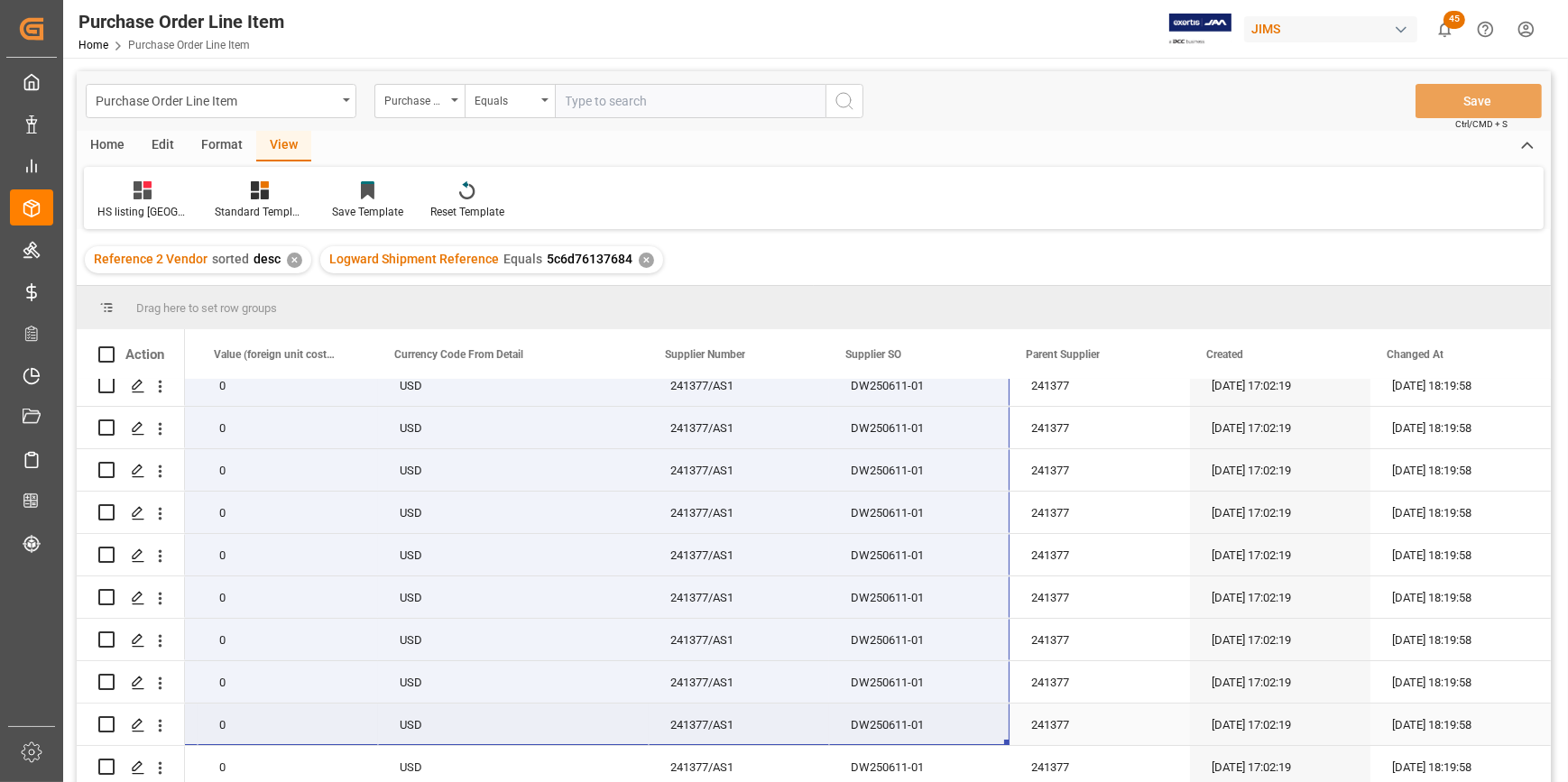
drag, startPoint x: 215, startPoint y: 405, endPoint x: 565, endPoint y: 517, distance: 367.5
click at [251, 196] on icon at bounding box center [260, 190] width 18 height 18
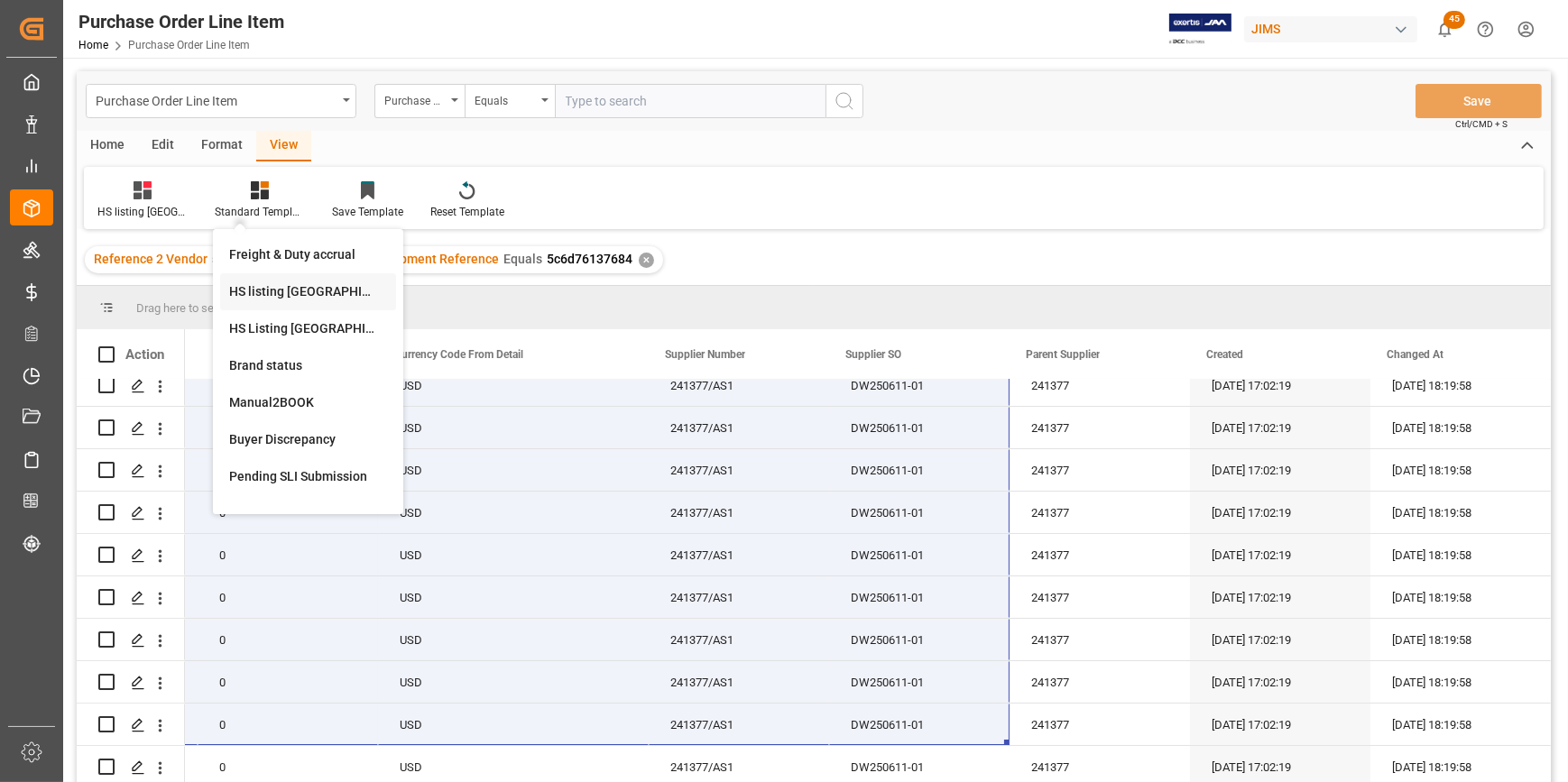
click at [272, 293] on div "HS listing [GEOGRAPHIC_DATA]" at bounding box center [308, 291] width 158 height 19
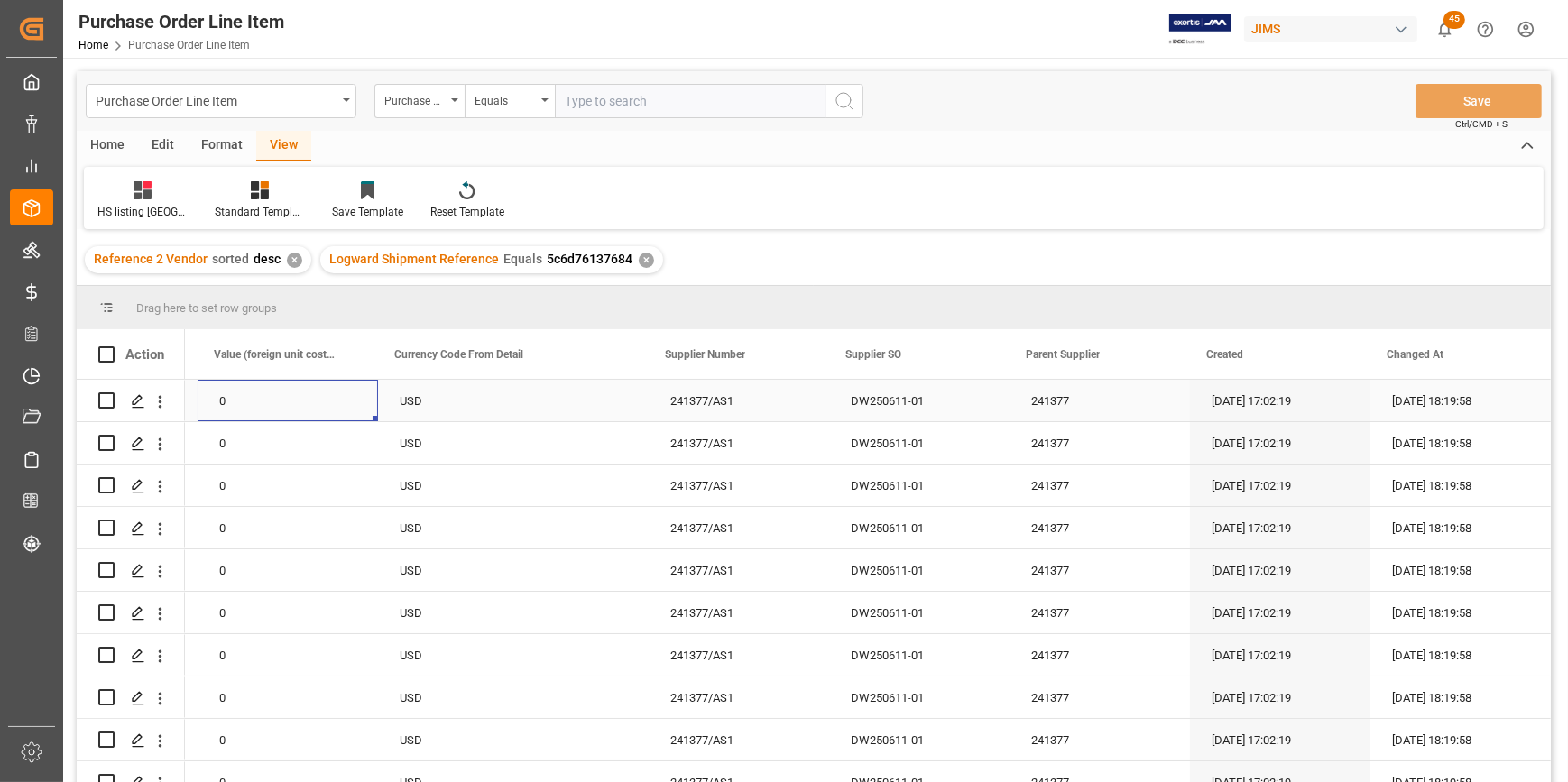
click at [253, 391] on div "0" at bounding box center [288, 400] width 180 height 41
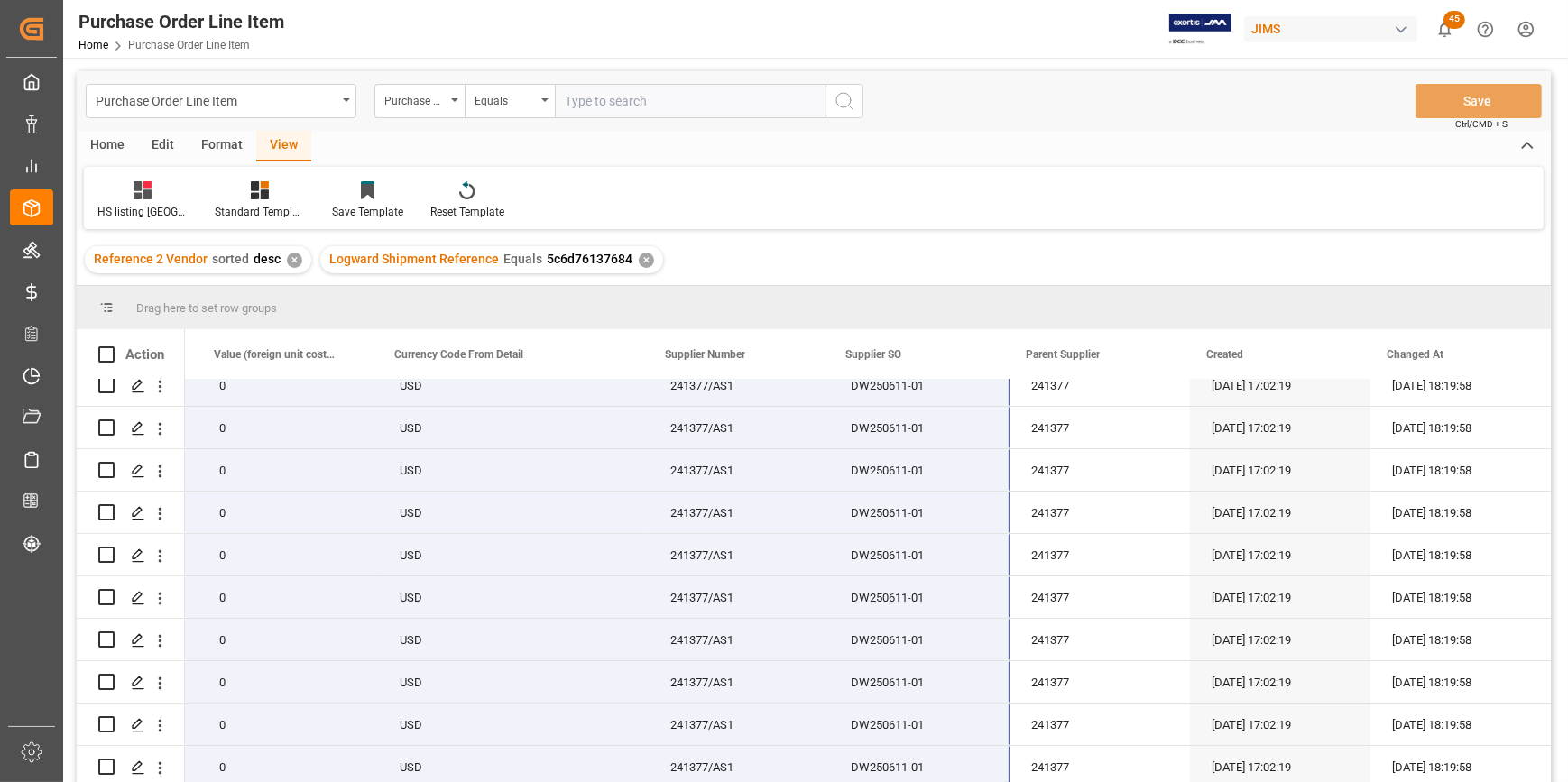
drag, startPoint x: 265, startPoint y: 398, endPoint x: 898, endPoint y: 806, distance: 753.1
click at [898, 781] on html "Created by potrace 1.15, written by [PERSON_NAME] [DATE]-[DATE] Created by potr…" at bounding box center [784, 391] width 1568 height 782
